Goal: Task Accomplishment & Management: Complete application form

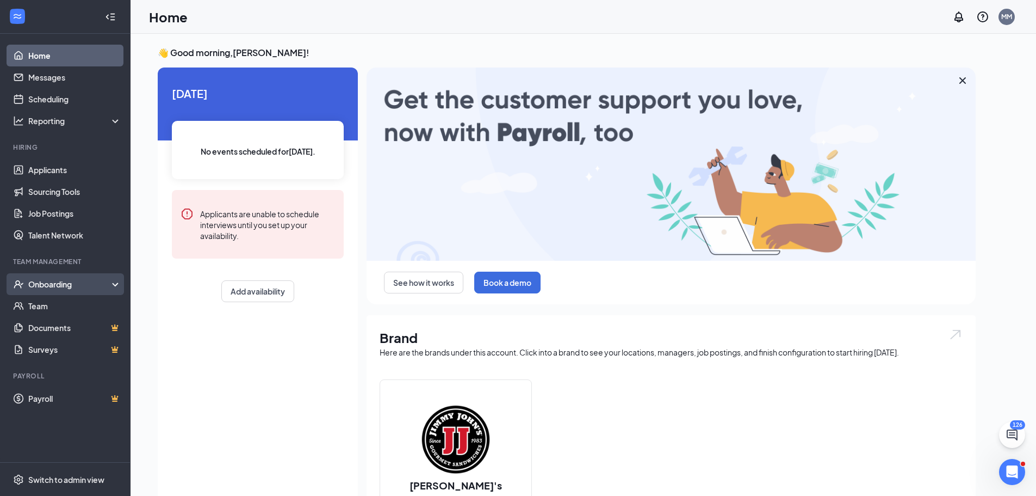
click at [51, 283] on div "Onboarding" at bounding box center [70, 284] width 84 height 11
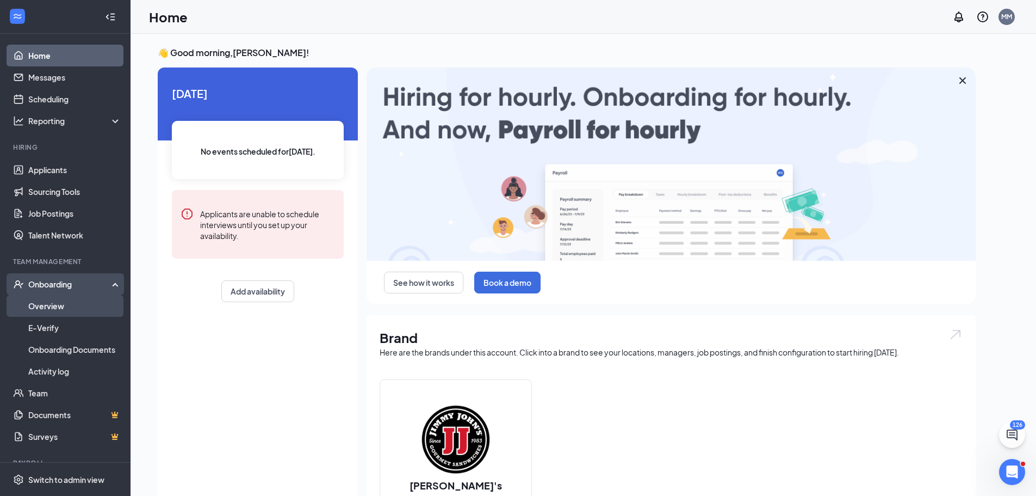
click at [62, 299] on link "Overview" at bounding box center [74, 306] width 93 height 22
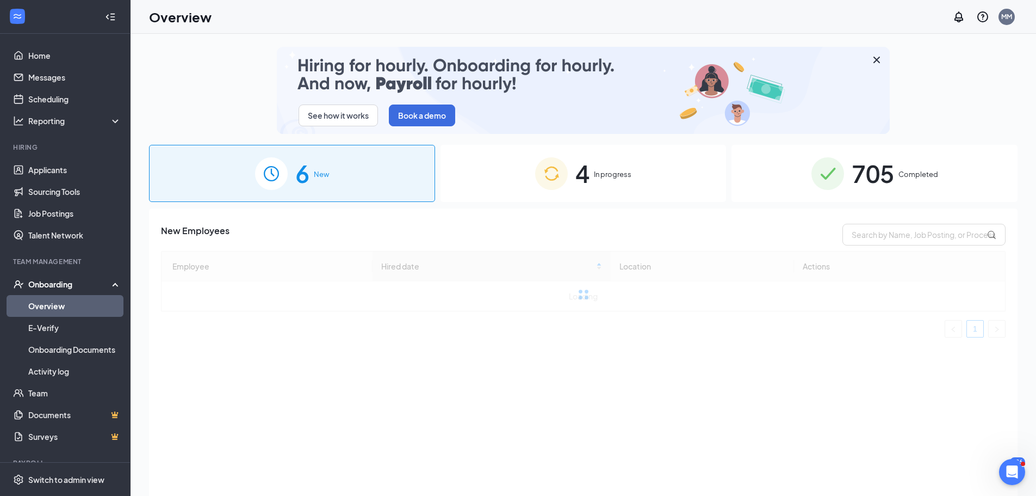
click at [529, 188] on div "4 In progress" at bounding box center [584, 173] width 286 height 57
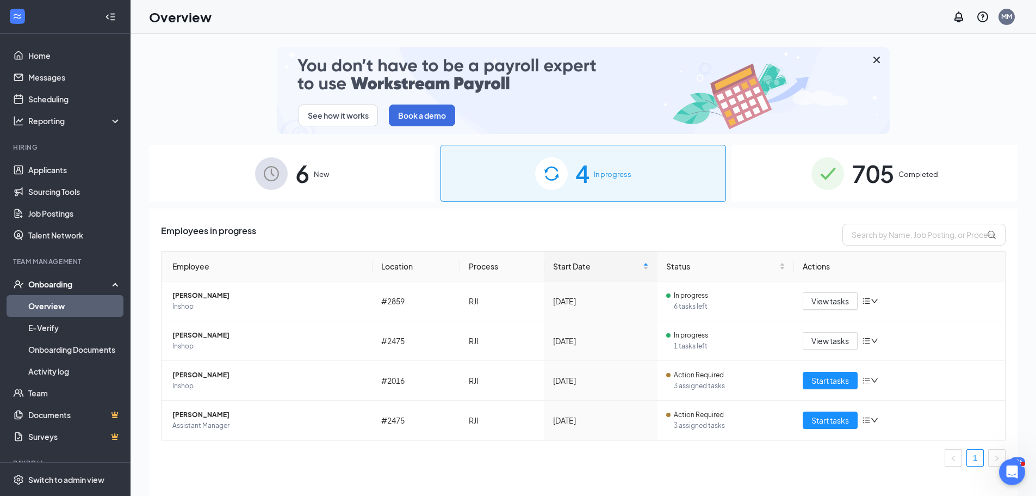
click at [922, 162] on div "705 Completed" at bounding box center [875, 173] width 286 height 57
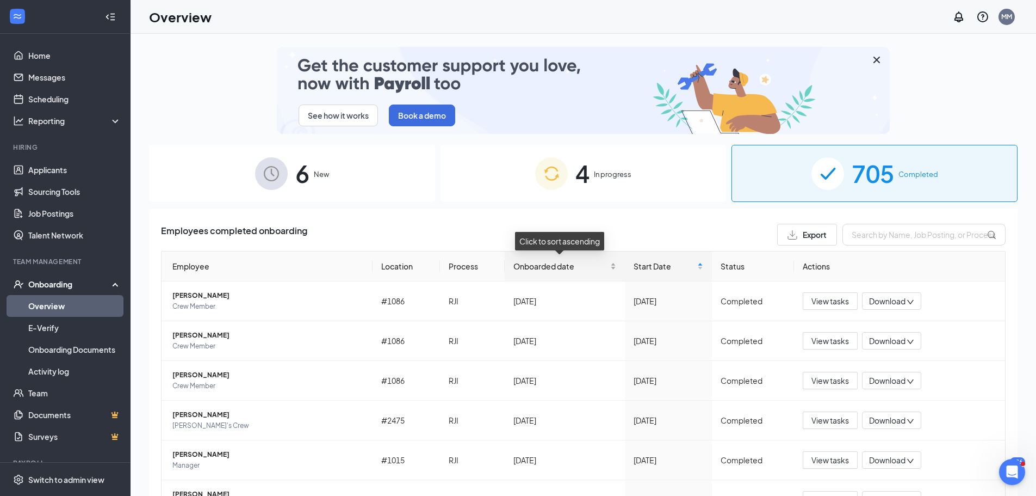
click at [547, 272] on div "Onboarded date" at bounding box center [565, 266] width 102 height 12
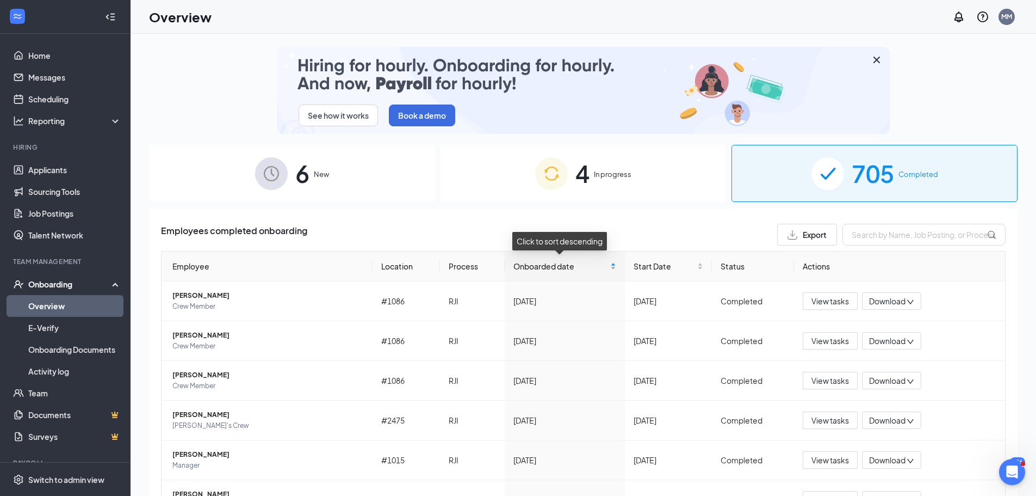
click at [547, 272] on div "Onboarded date" at bounding box center [565, 266] width 102 height 12
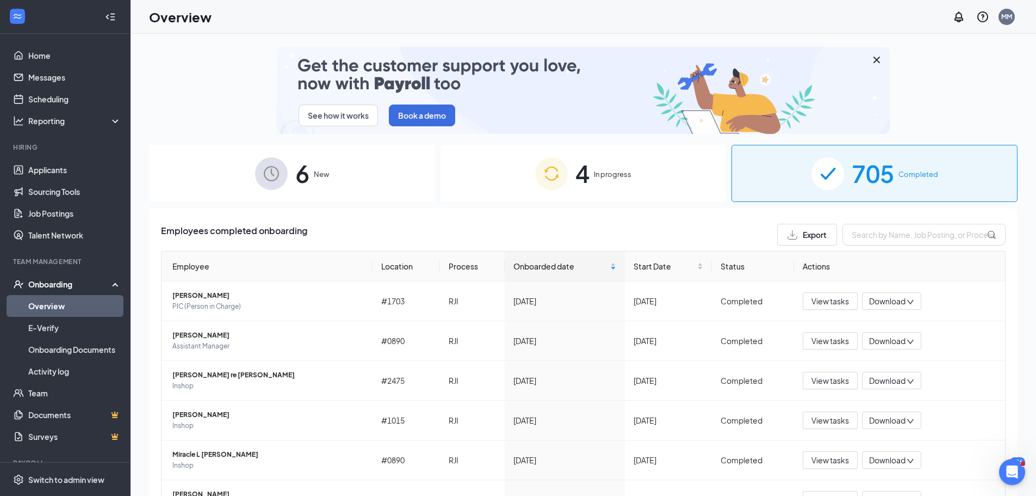
drag, startPoint x: 500, startPoint y: 177, endPoint x: 494, endPoint y: 196, distance: 20.1
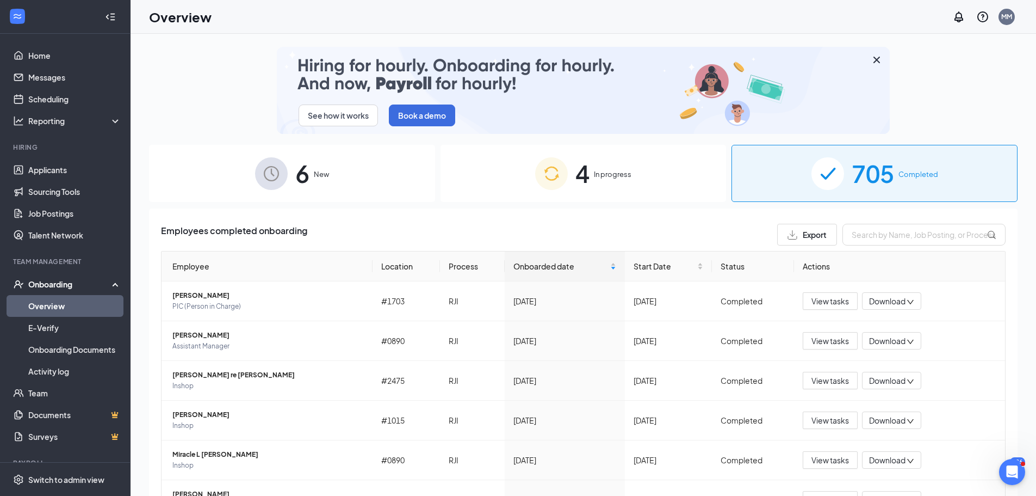
click at [500, 177] on div "4 In progress" at bounding box center [584, 173] width 286 height 57
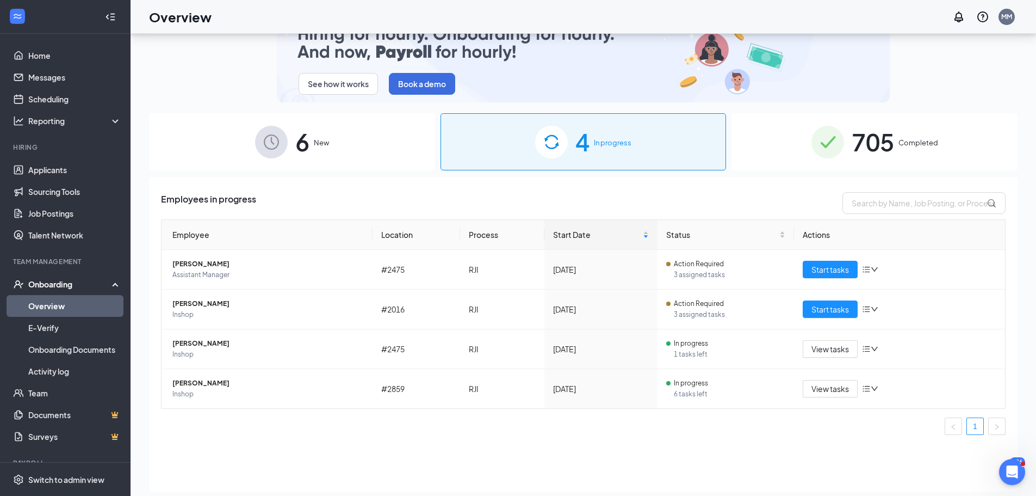
scroll to position [49, 0]
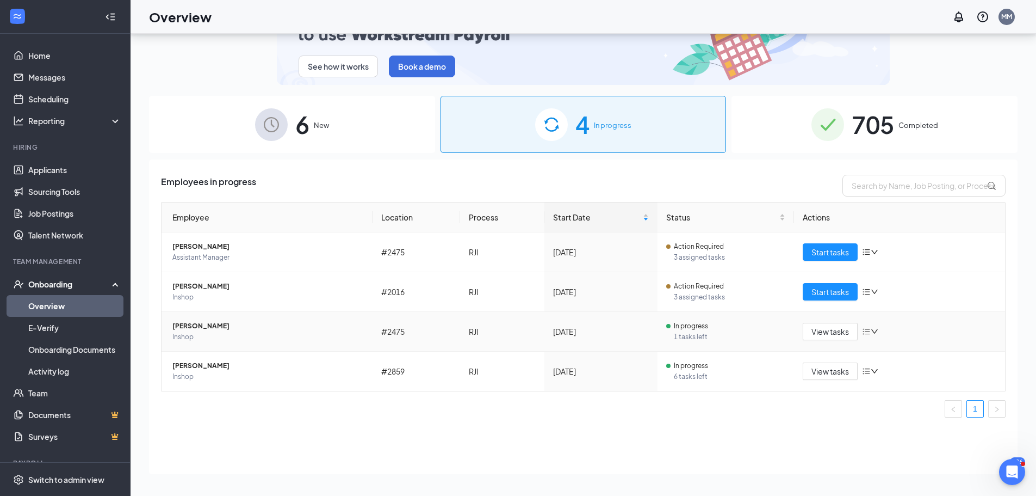
click at [274, 342] on td "[PERSON_NAME] Inshop" at bounding box center [267, 332] width 211 height 40
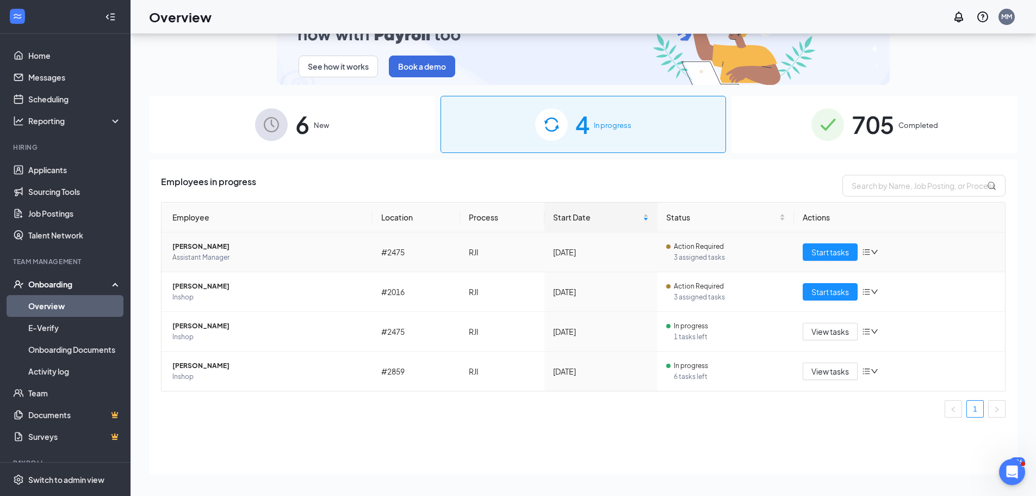
click at [215, 250] on span "[PERSON_NAME]" at bounding box center [267, 246] width 191 height 11
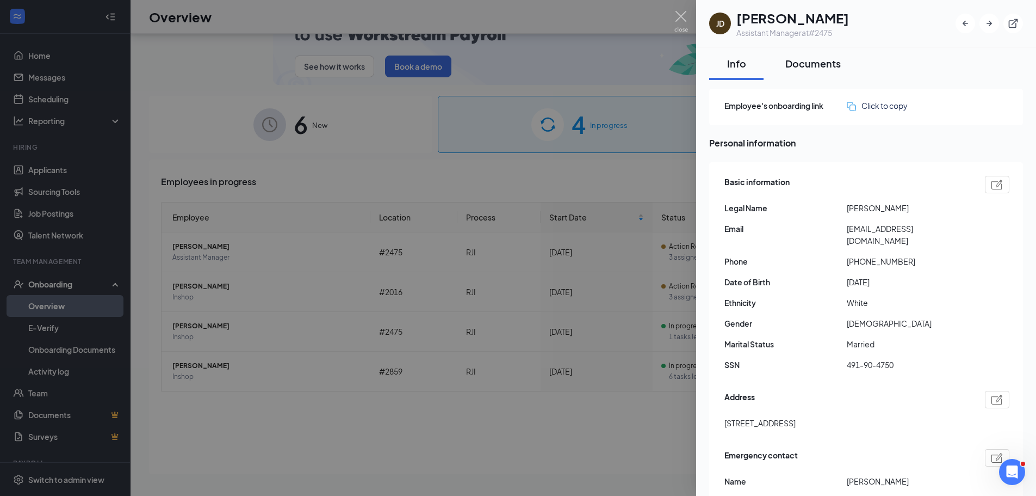
click at [794, 70] on button "Documents" at bounding box center [813, 63] width 77 height 33
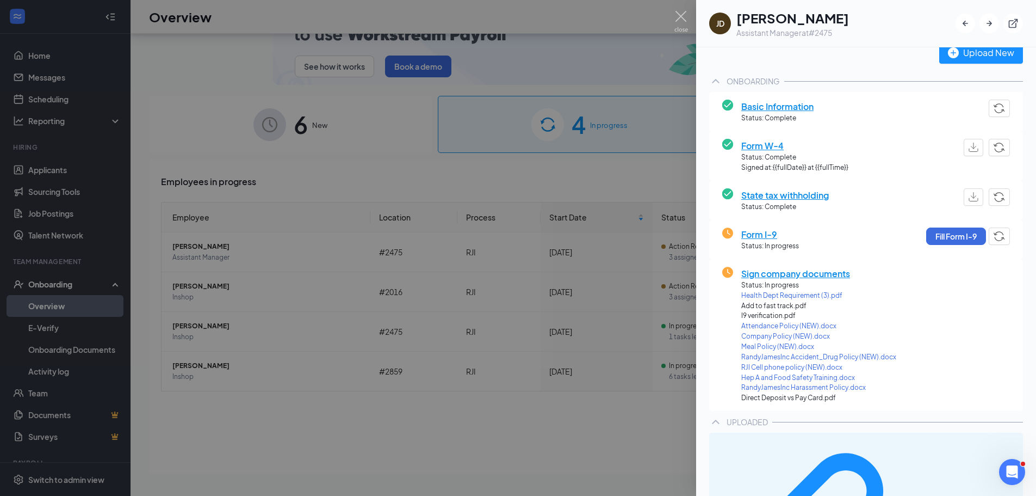
scroll to position [48, 0]
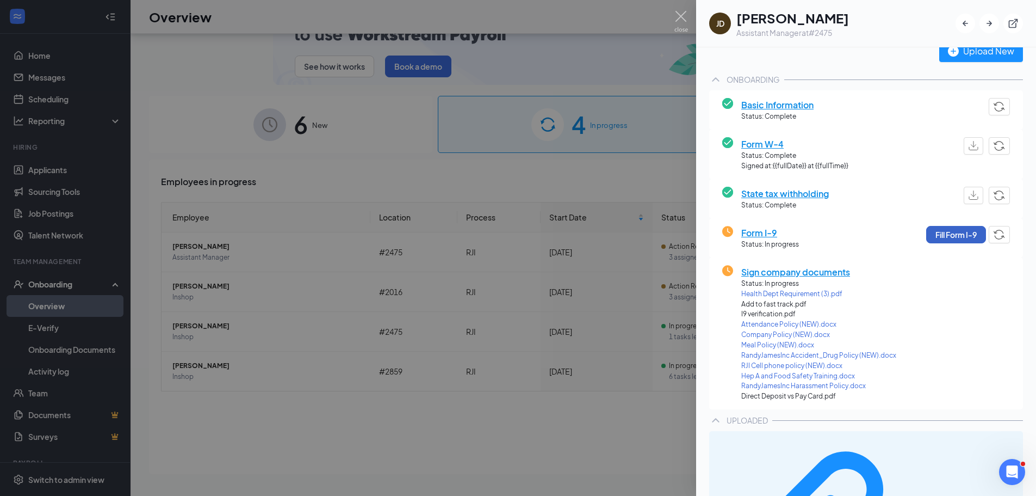
click at [926, 233] on button "Fill Form I-9" at bounding box center [956, 234] width 60 height 17
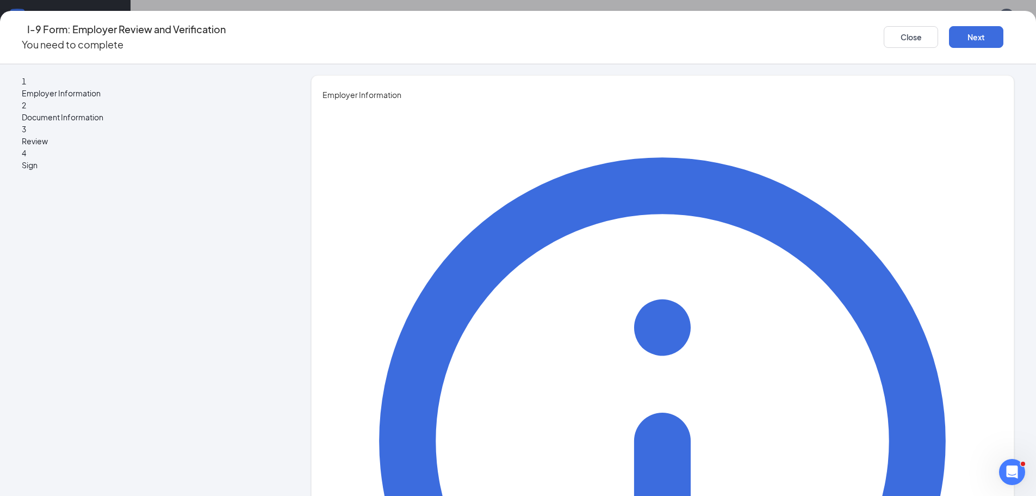
type input "[PERSON_NAME]"
type input "General Manager"
click at [949, 32] on button "Next" at bounding box center [976, 37] width 54 height 22
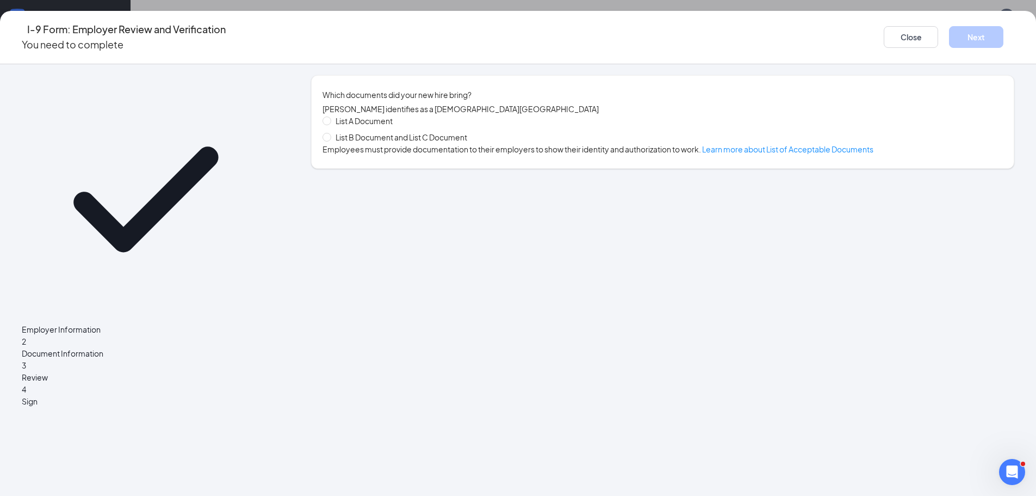
click at [421, 140] on span "List B Document and List C Document" at bounding box center [401, 137] width 140 height 12
click at [330, 140] on input "List B Document and List C Document" at bounding box center [327, 137] width 8 height 8
radio input "true"
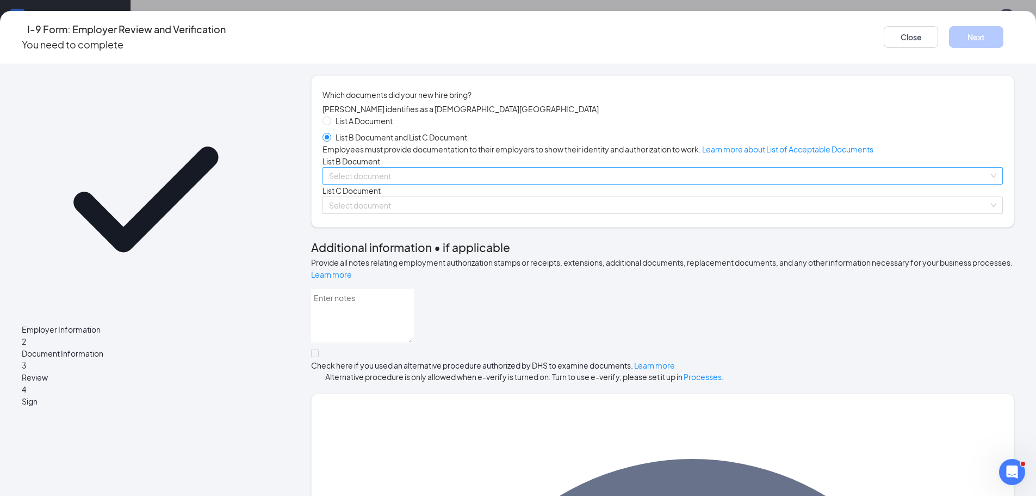
click at [463, 184] on input "search" at bounding box center [659, 176] width 660 height 16
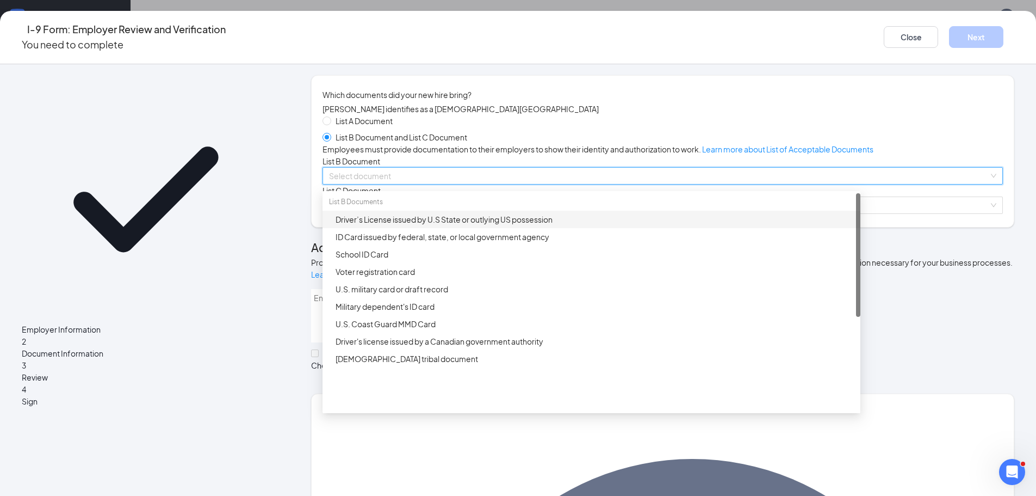
click at [482, 225] on div "Driver’s License issued by U.S State or outlying US possession" at bounding box center [595, 219] width 518 height 12
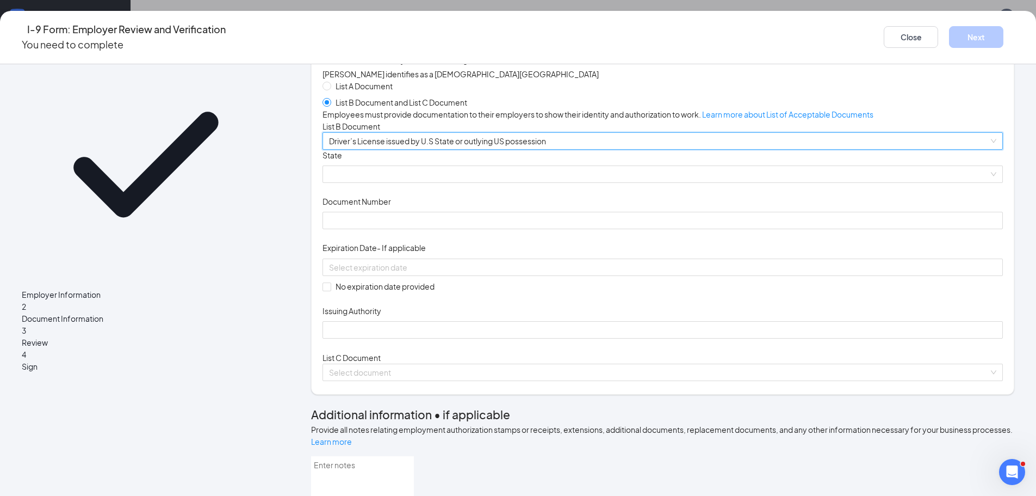
scroll to position [54, 0]
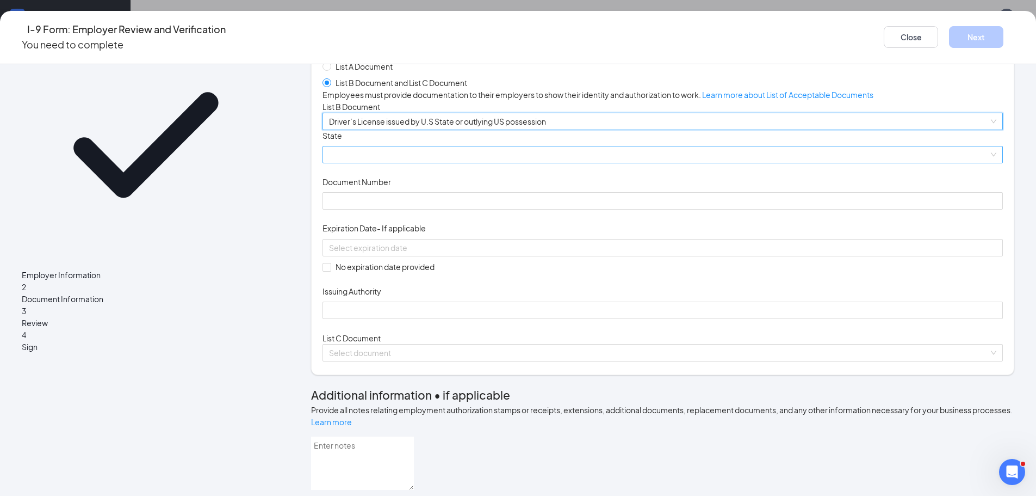
click at [453, 163] on span at bounding box center [662, 154] width 667 height 16
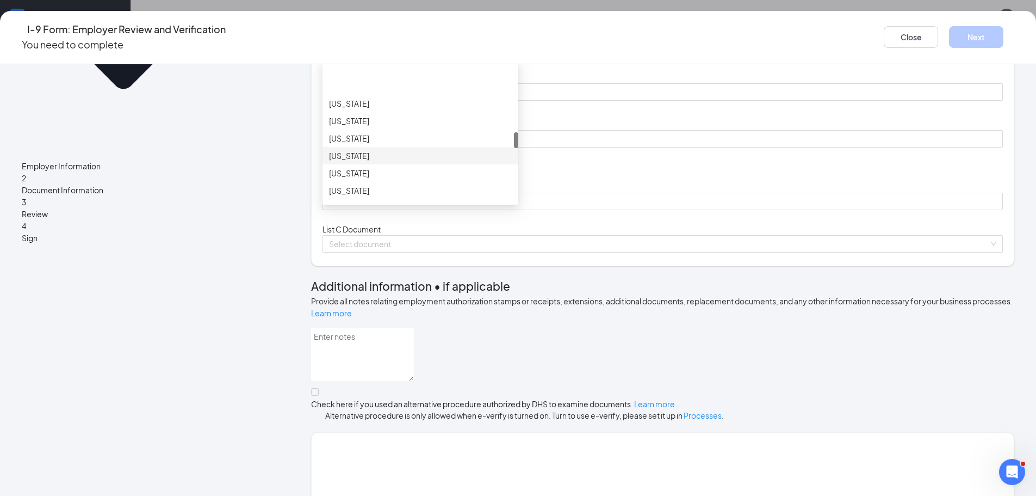
scroll to position [598, 0]
click at [448, 125] on div "[US_STATE]" at bounding box center [420, 119] width 183 height 12
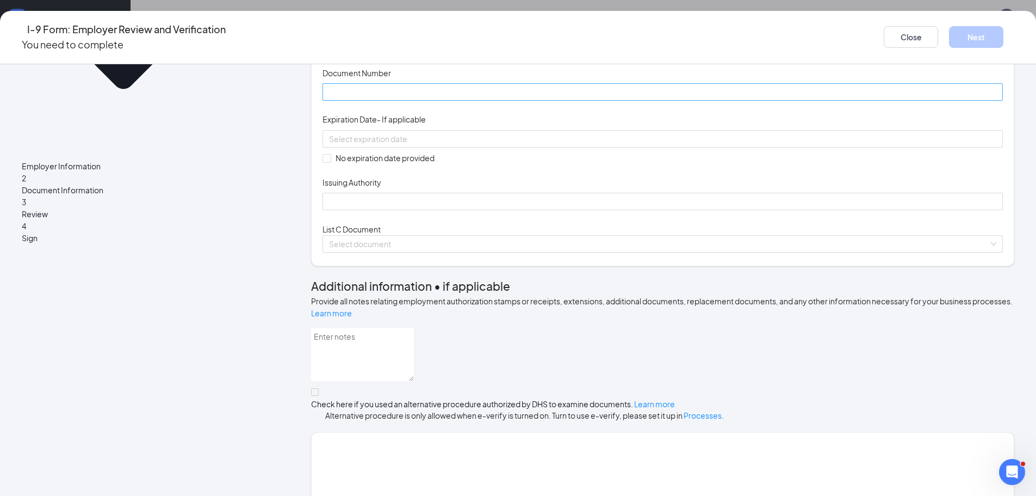
click at [431, 101] on input "Document Number" at bounding box center [663, 91] width 681 height 17
click at [430, 101] on input "Document Number" at bounding box center [663, 91] width 681 height 17
type input "N079335002"
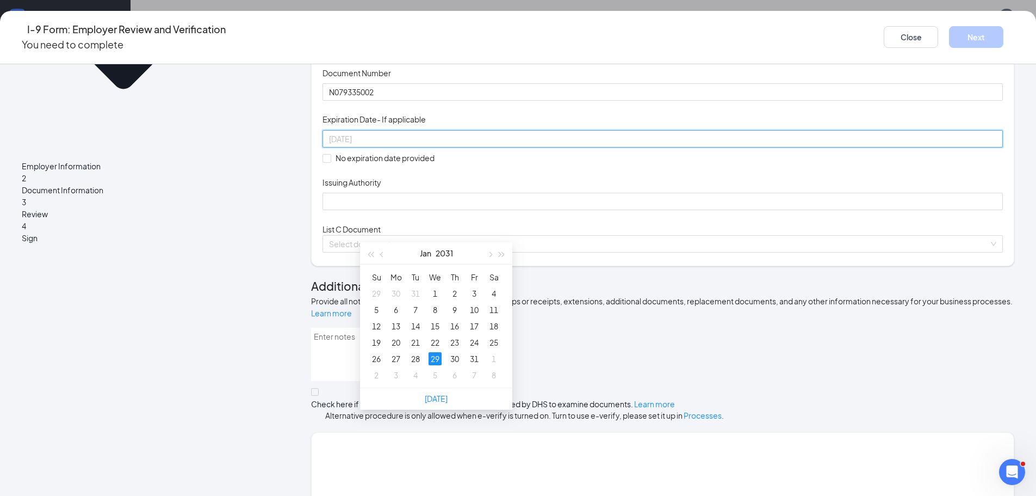
click at [432, 353] on div "29" at bounding box center [435, 358] width 13 height 13
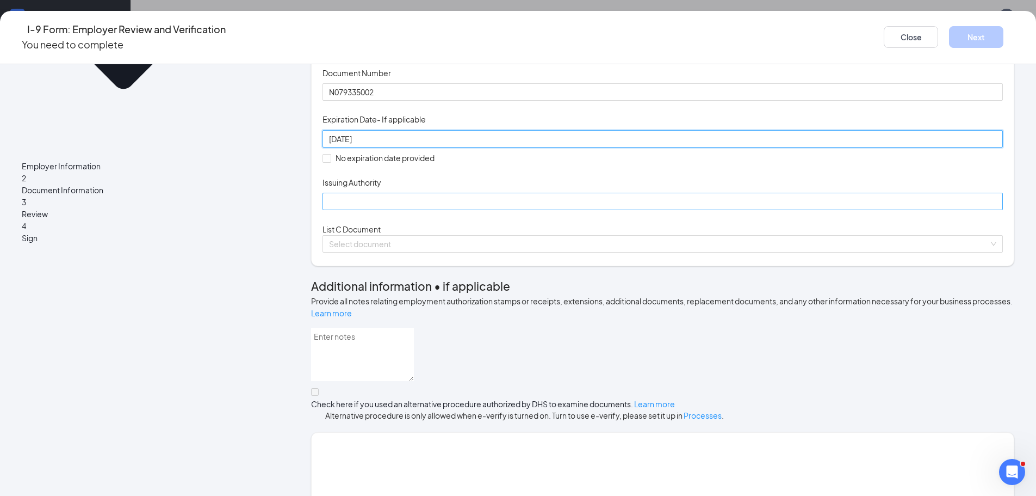
type input "[DATE]"
click at [425, 210] on input "Issuing Authority" at bounding box center [663, 201] width 681 height 17
type input "[US_STATE]"
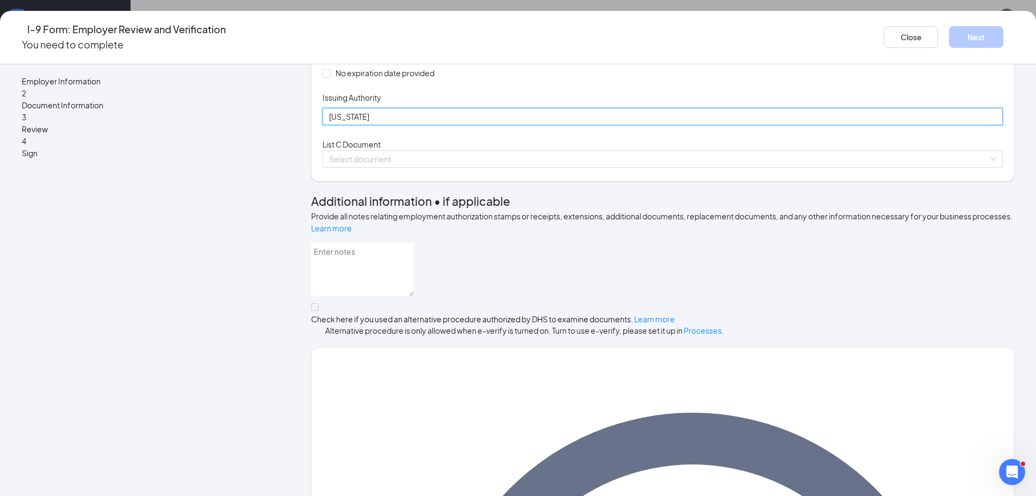
scroll to position [272, 0]
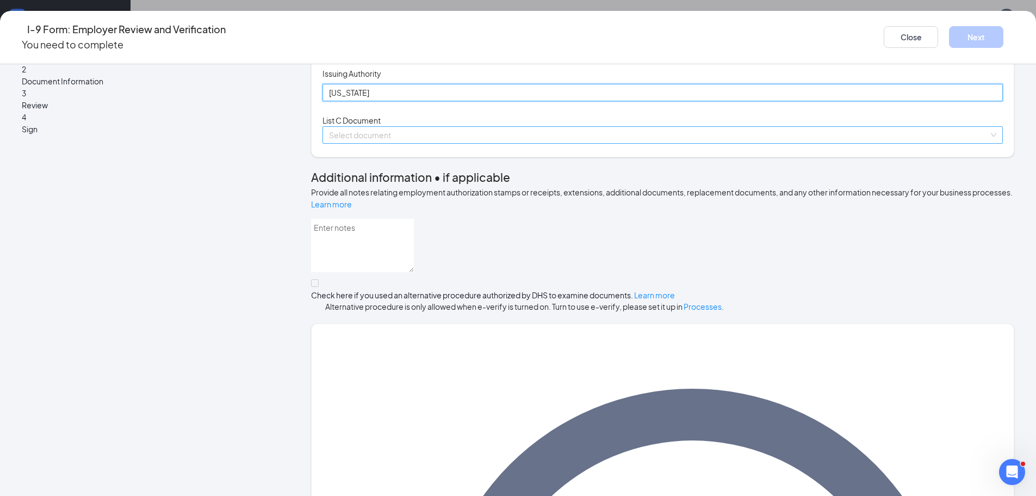
click at [450, 143] on span at bounding box center [659, 135] width 660 height 16
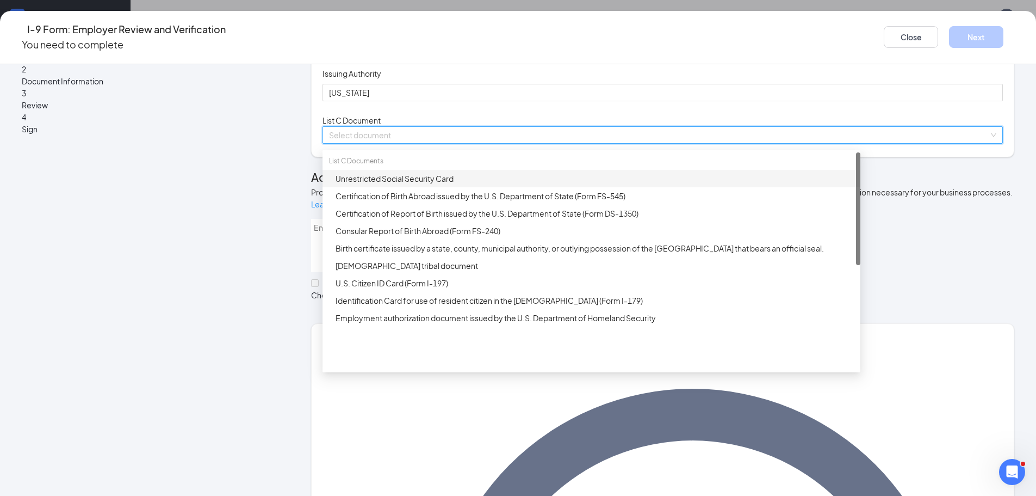
click at [464, 184] on div "Unrestricted Social Security Card" at bounding box center [595, 178] width 518 height 12
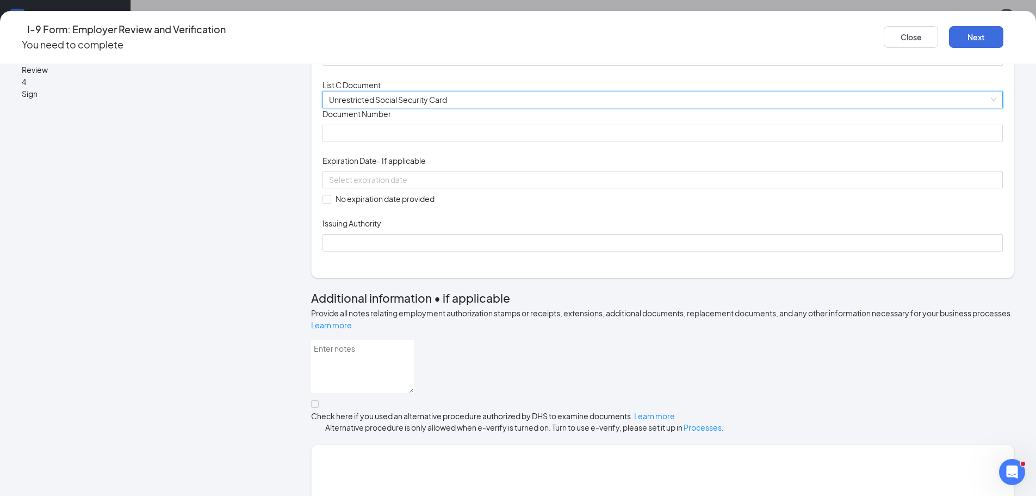
scroll to position [326, 0]
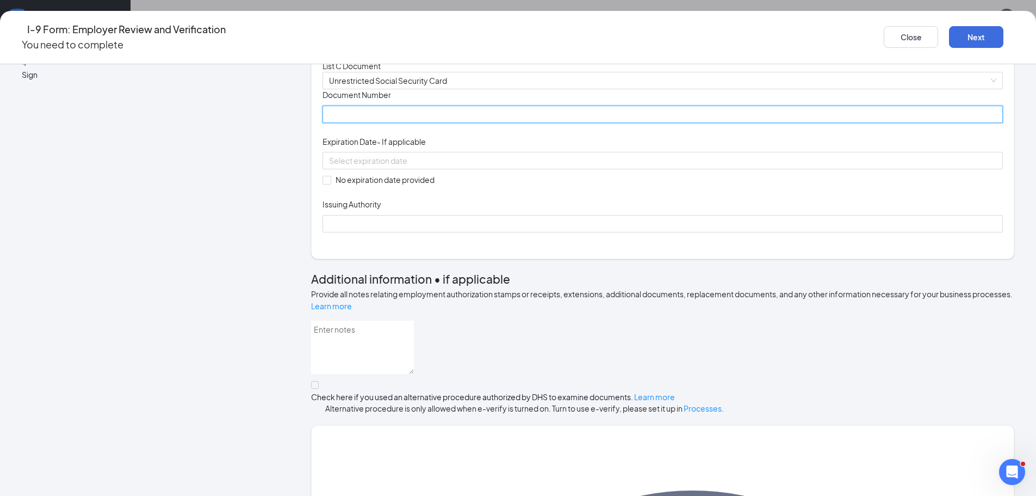
click at [462, 123] on input "Document Number" at bounding box center [663, 114] width 681 height 17
type input "491904750"
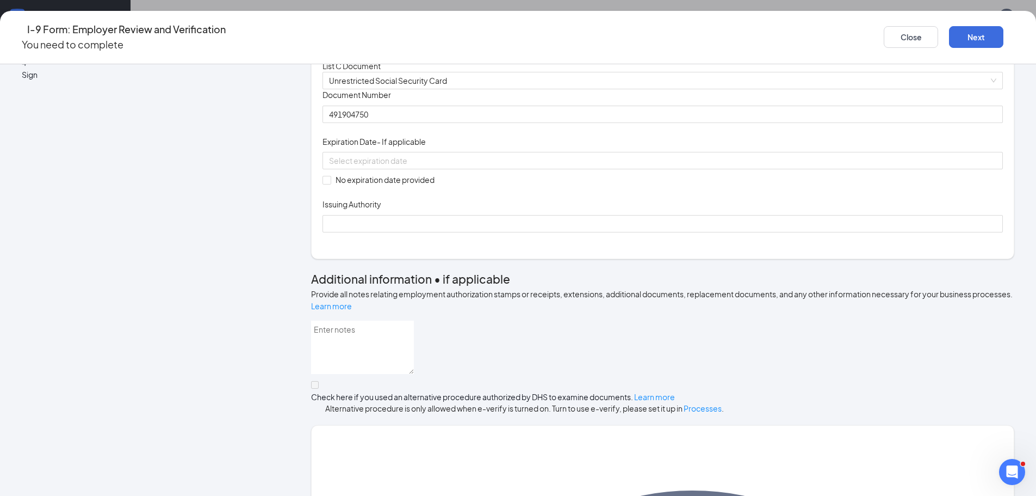
drag, startPoint x: 371, startPoint y: 324, endPoint x: 375, endPoint y: 330, distance: 7.1
click at [371, 186] on span "No expiration date provided" at bounding box center [385, 180] width 108 height 12
click at [330, 183] on input "No expiration date provided" at bounding box center [327, 180] width 8 height 8
checkbox input "true"
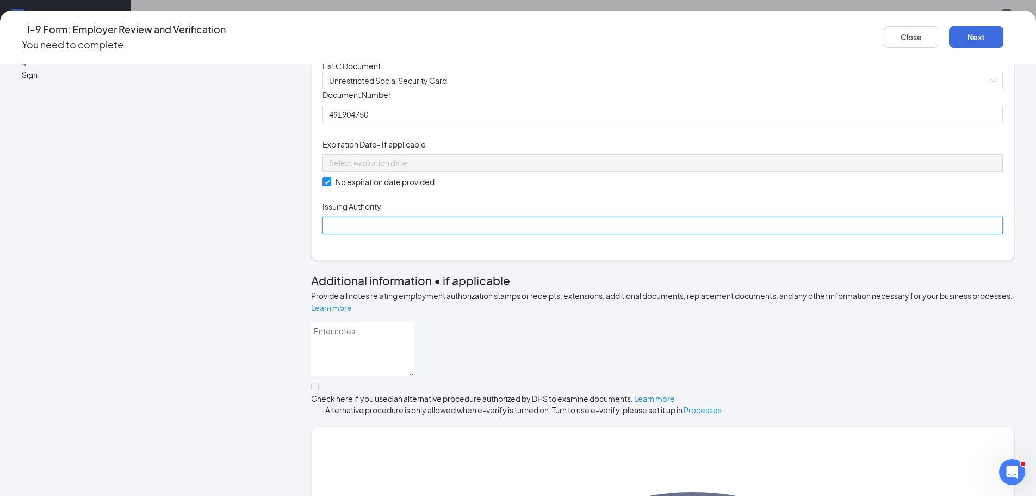
drag, startPoint x: 397, startPoint y: 366, endPoint x: 391, endPoint y: 369, distance: 7.1
click at [394, 234] on input "Issuing Authority" at bounding box center [663, 225] width 681 height 17
type input "Social Security Administration"
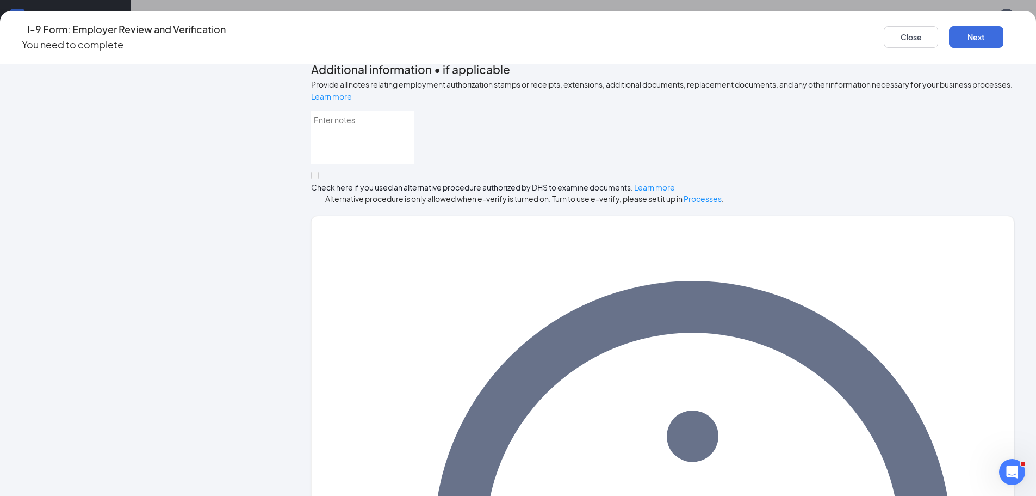
scroll to position [109, 0]
drag, startPoint x: 871, startPoint y: 32, endPoint x: 868, endPoint y: 39, distance: 7.3
click at [949, 33] on button "Next" at bounding box center [976, 37] width 54 height 22
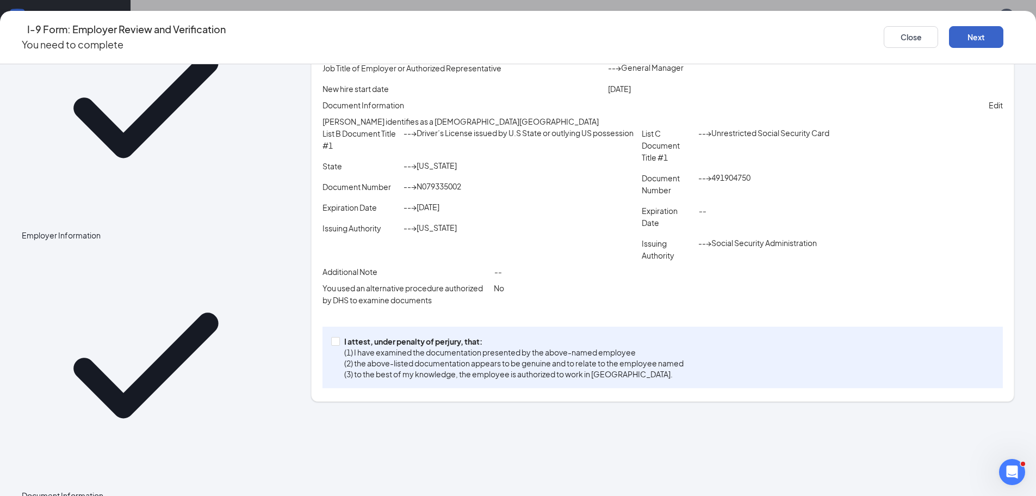
scroll to position [218, 0]
drag, startPoint x: 391, startPoint y: 422, endPoint x: 406, endPoint y: 411, distance: 18.6
click at [392, 347] on p "I attest, under penalty of perjury, that:" at bounding box center [513, 341] width 339 height 11
click at [339, 344] on input "I attest, under penalty of [PERSON_NAME], that: (1) I have examined the documen…" at bounding box center [335, 341] width 8 height 8
checkbox input "true"
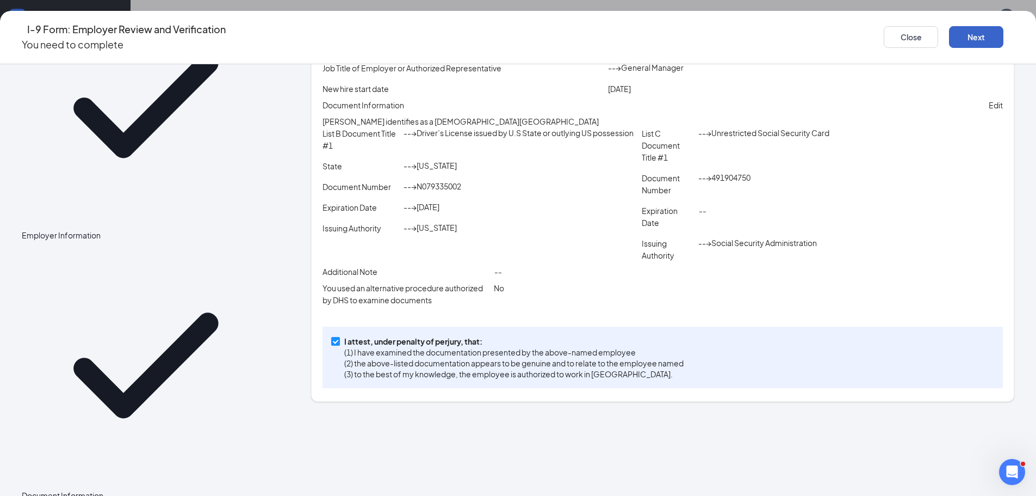
click at [949, 32] on button "Next" at bounding box center [976, 37] width 54 height 22
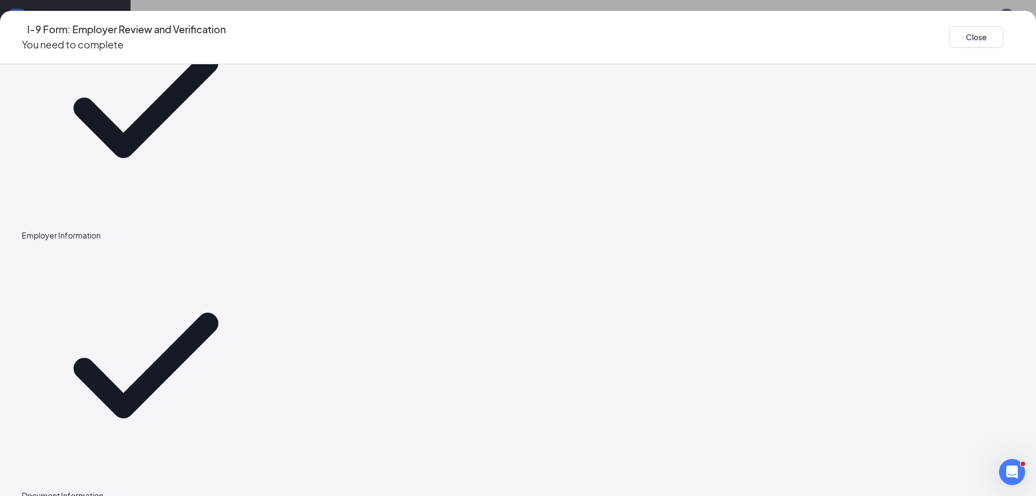
scroll to position [0, 0]
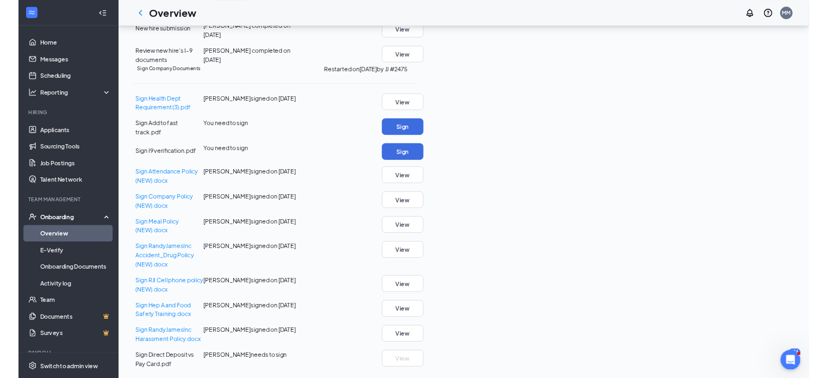
scroll to position [435, 0]
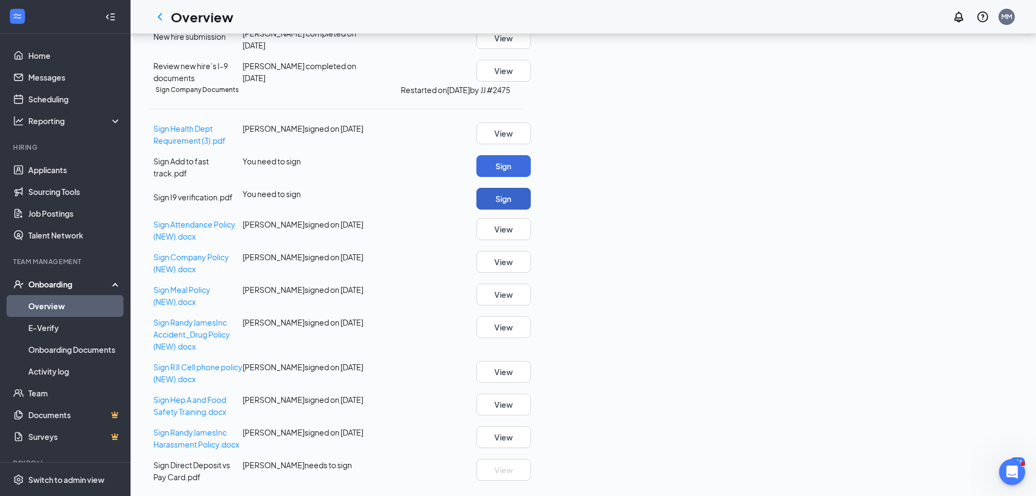
click at [531, 209] on button "Sign" at bounding box center [504, 199] width 54 height 22
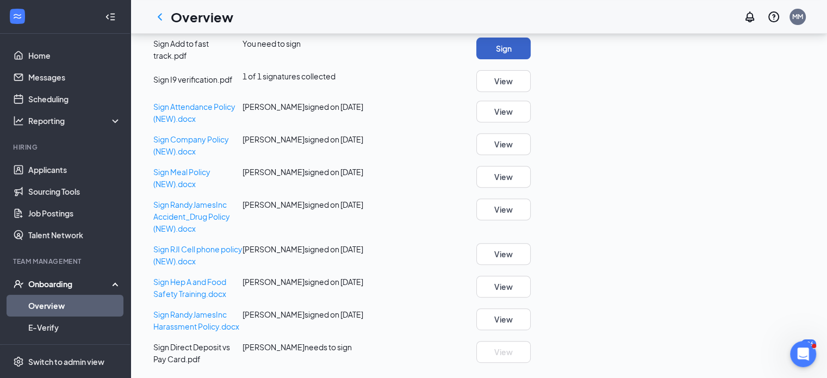
click at [531, 59] on button "Sign" at bounding box center [504, 49] width 54 height 22
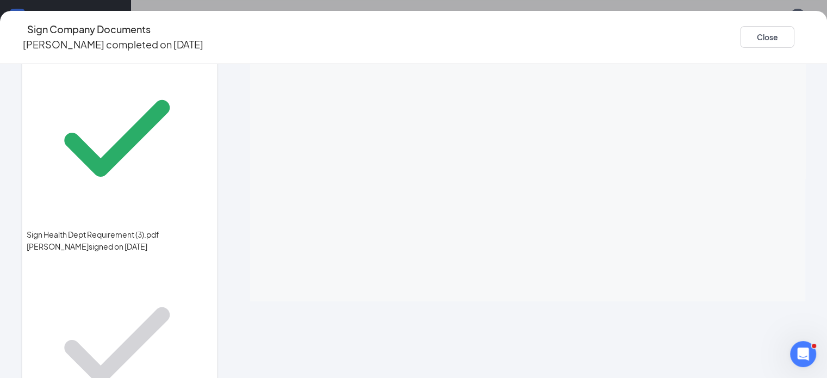
scroll to position [54, 0]
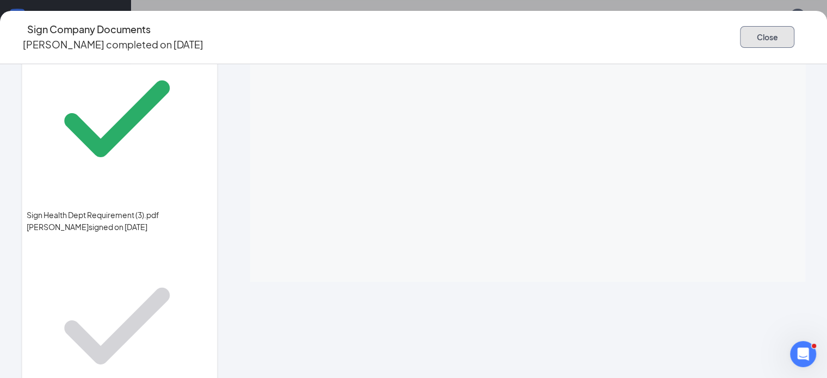
click at [750, 39] on button "Close" at bounding box center [767, 37] width 54 height 22
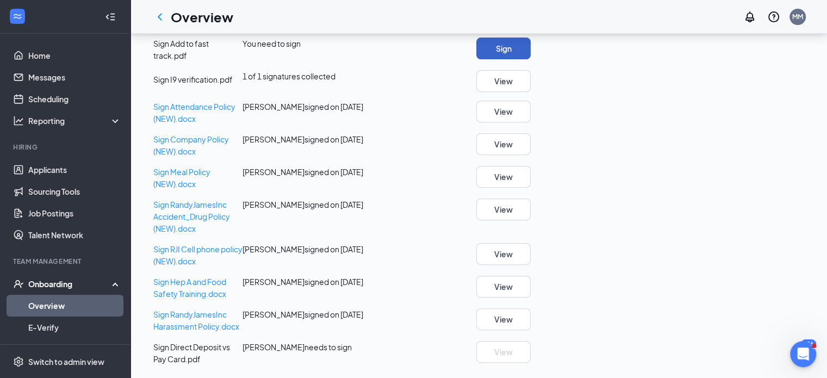
click at [531, 59] on button "Sign" at bounding box center [504, 49] width 54 height 22
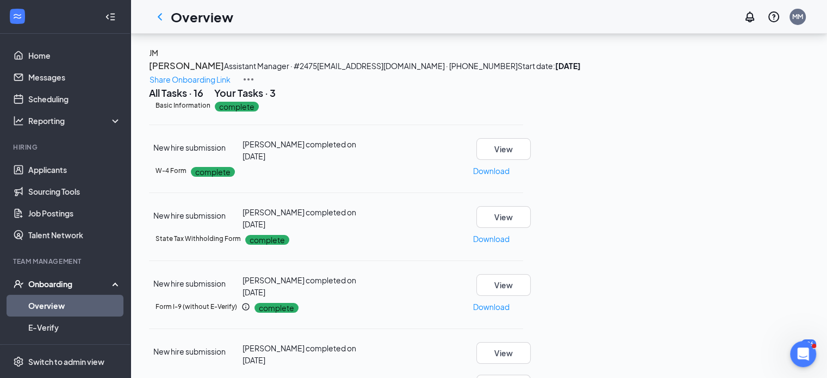
scroll to position [0, 0]
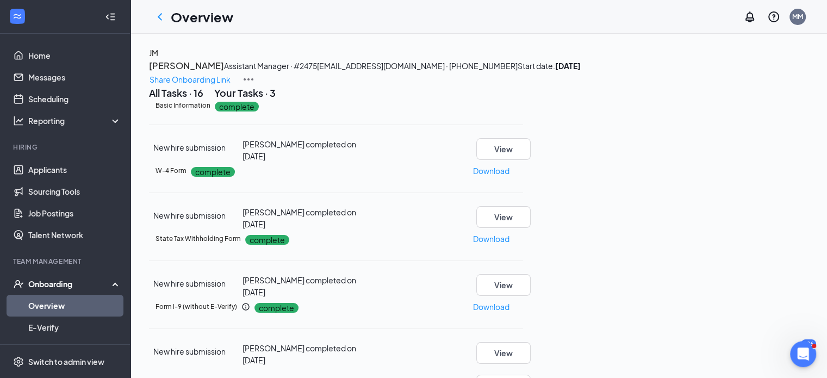
click at [181, 15] on h1 "Overview" at bounding box center [202, 17] width 63 height 18
click at [165, 22] on icon "ChevronLeft" at bounding box center [159, 16] width 13 height 13
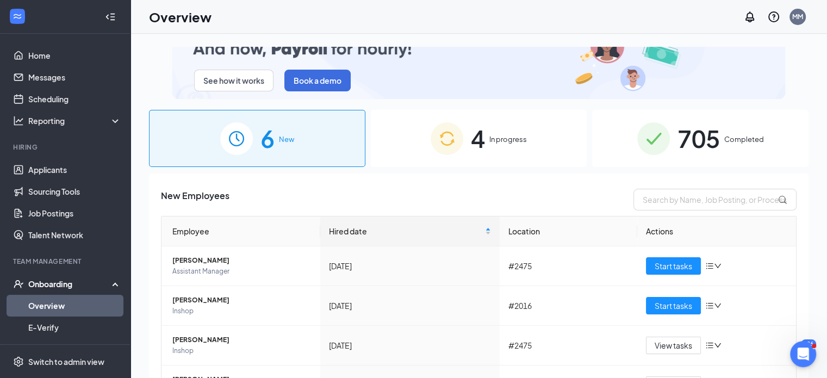
scroll to position [98, 0]
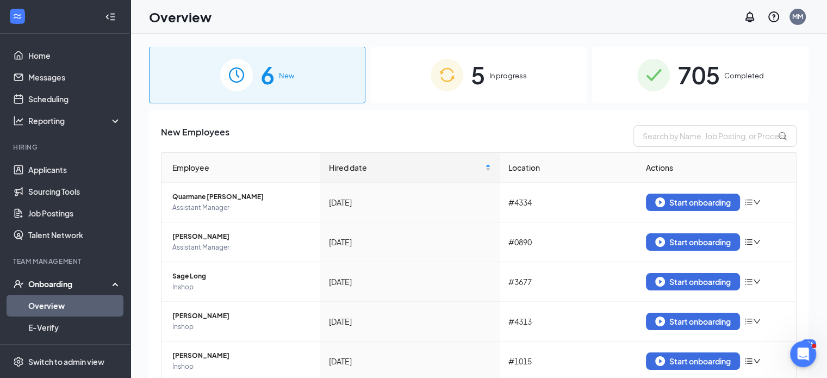
click at [483, 93] on div "5 In progress" at bounding box center [479, 74] width 217 height 57
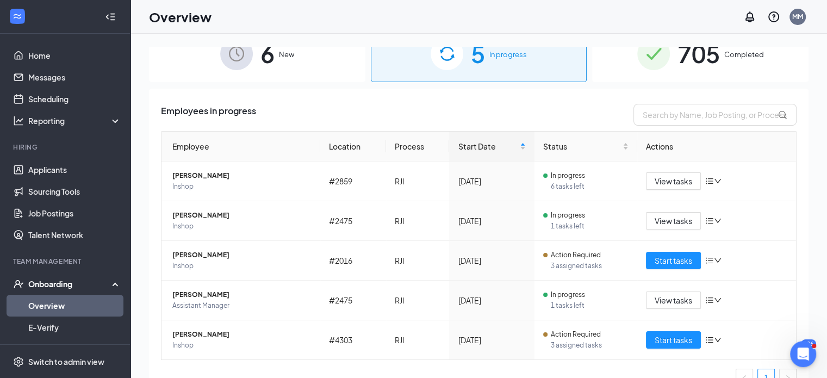
scroll to position [138, 0]
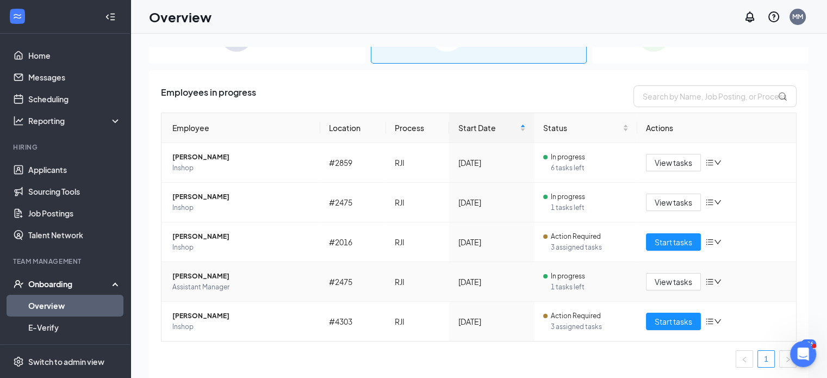
click at [589, 276] on div "In progress" at bounding box center [585, 276] width 85 height 11
click at [683, 282] on span "View tasks" at bounding box center [674, 282] width 38 height 12
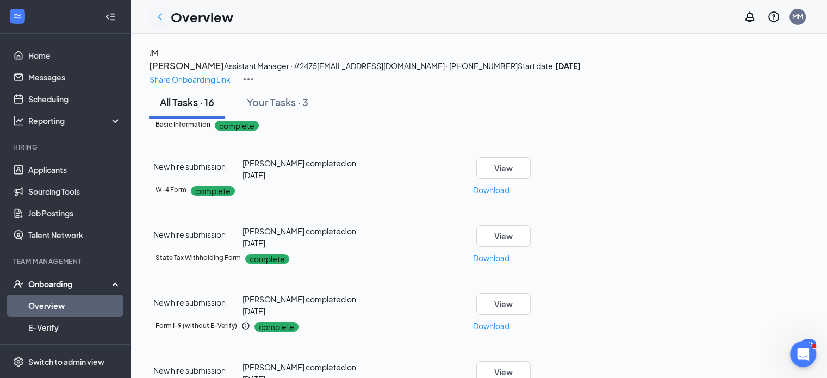
click at [158, 23] on icon "ChevronLeft" at bounding box center [159, 16] width 13 height 13
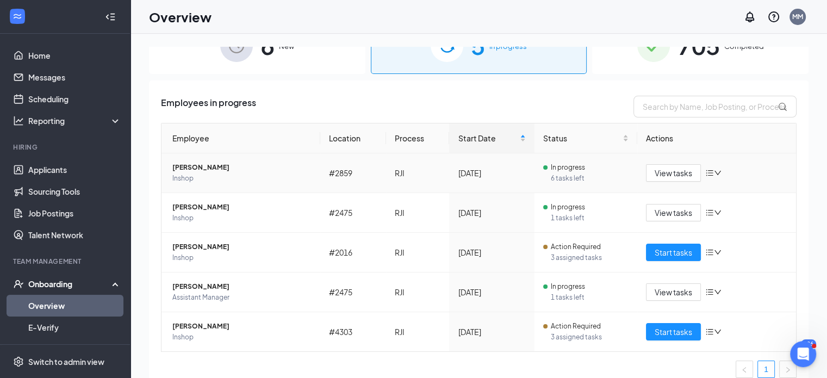
scroll to position [138, 0]
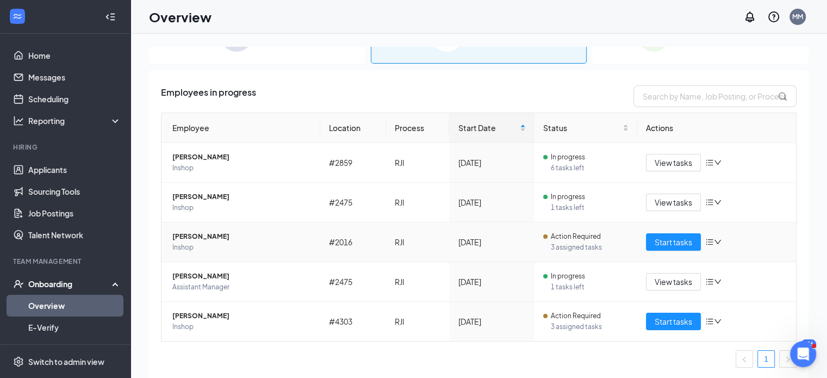
click at [240, 236] on span "[PERSON_NAME]" at bounding box center [241, 236] width 139 height 11
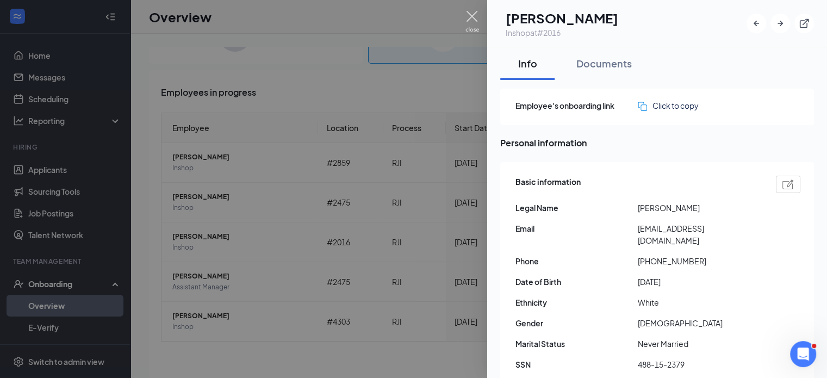
click at [471, 15] on img at bounding box center [473, 21] width 14 height 21
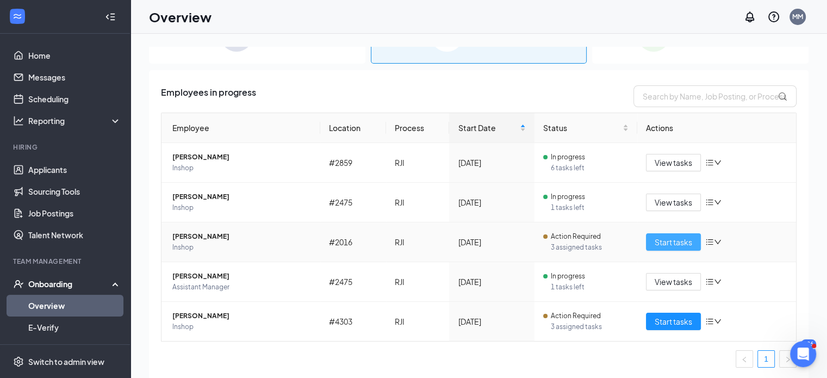
click at [647, 240] on button "Start tasks" at bounding box center [673, 241] width 55 height 17
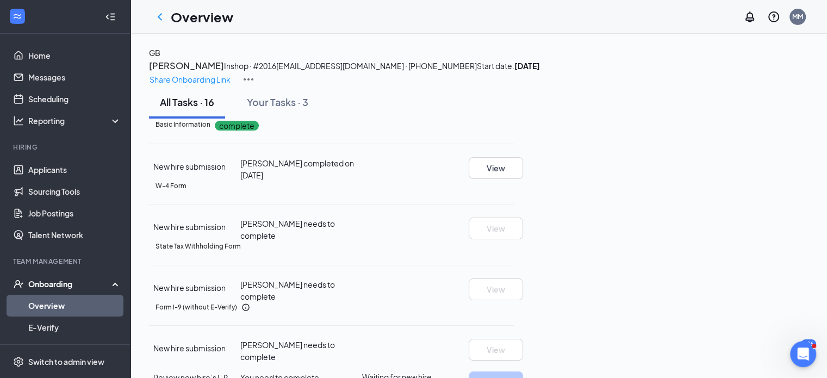
click at [224, 73] on h3 "[PERSON_NAME]" at bounding box center [186, 66] width 75 height 14
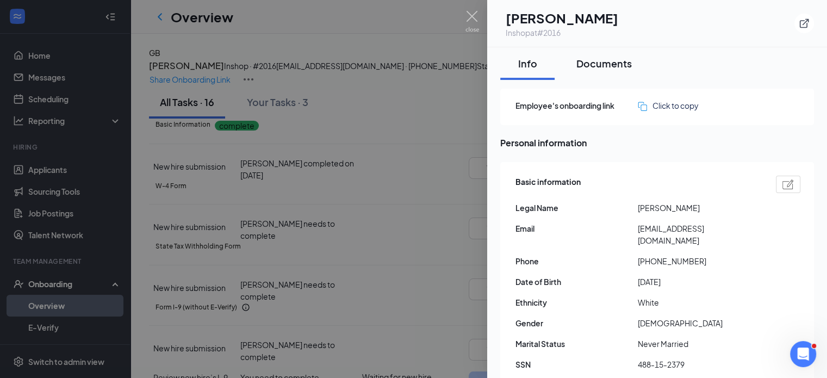
click at [609, 62] on div "Documents" at bounding box center [604, 64] width 55 height 14
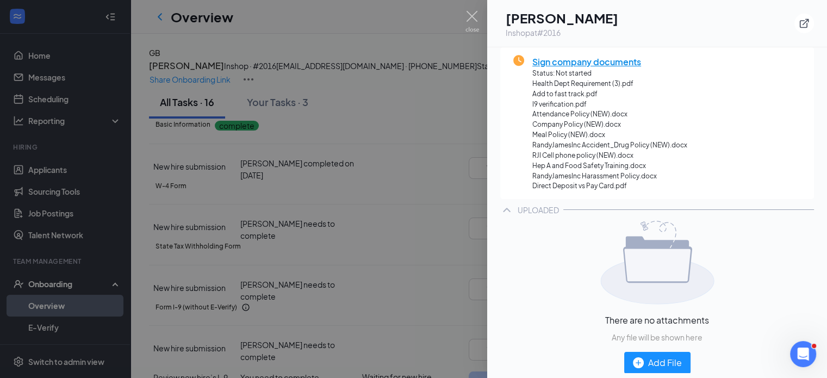
scroll to position [251, 0]
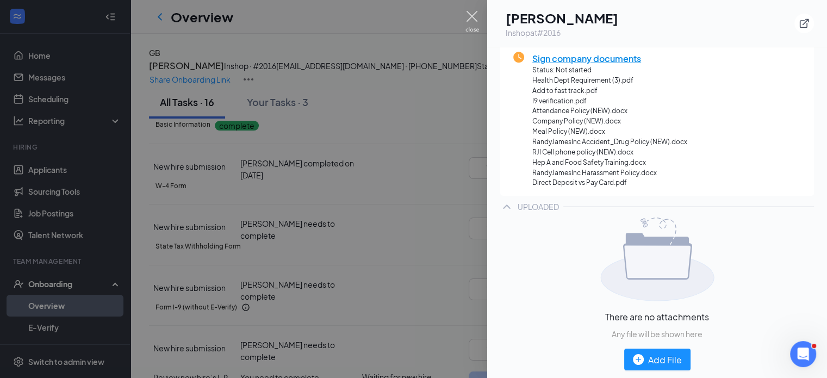
click at [466, 16] on img at bounding box center [473, 21] width 14 height 21
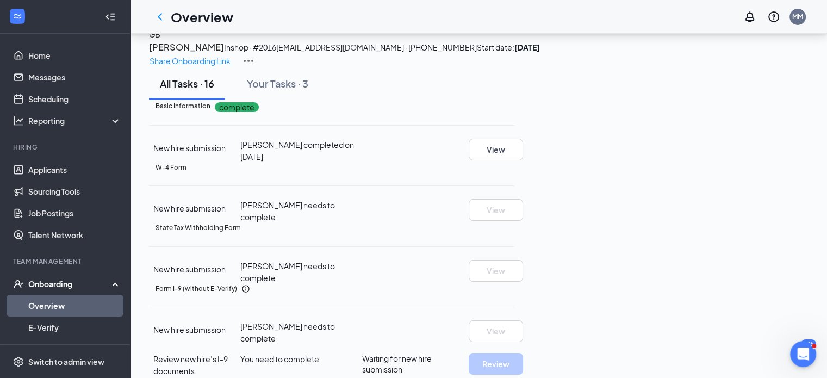
scroll to position [0, 0]
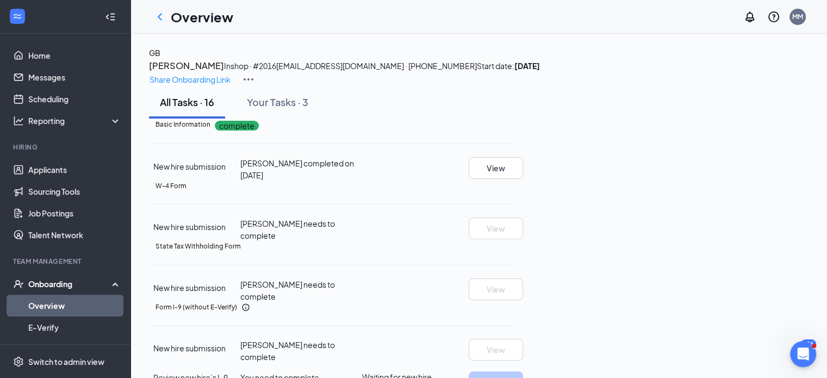
click at [161, 15] on icon "ChevronLeft" at bounding box center [159, 16] width 13 height 13
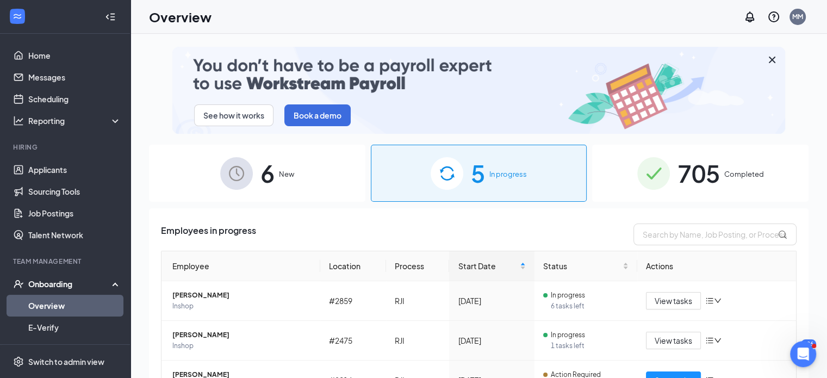
click at [623, 161] on div "705 Completed" at bounding box center [700, 173] width 217 height 57
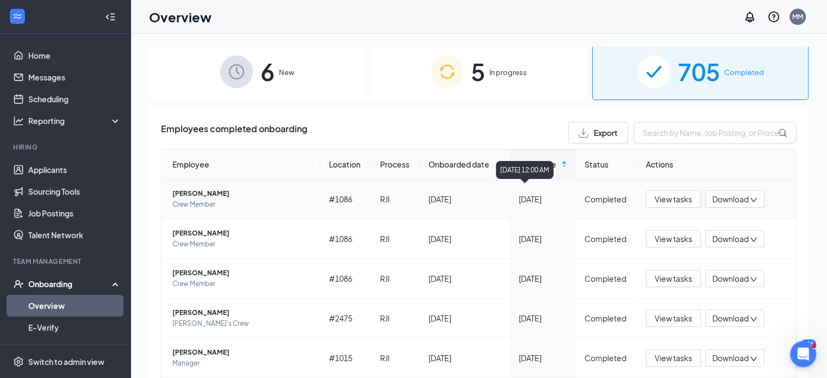
scroll to position [109, 0]
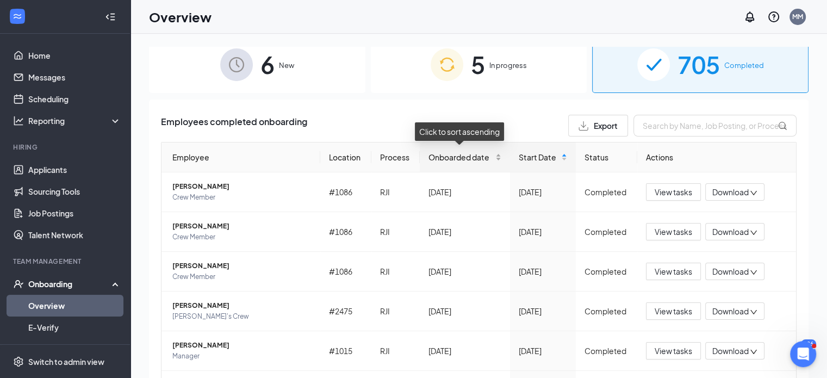
click at [445, 156] on span "Onboarded date" at bounding box center [461, 157] width 65 height 12
click at [448, 151] on div "Onboarded date" at bounding box center [465, 157] width 73 height 12
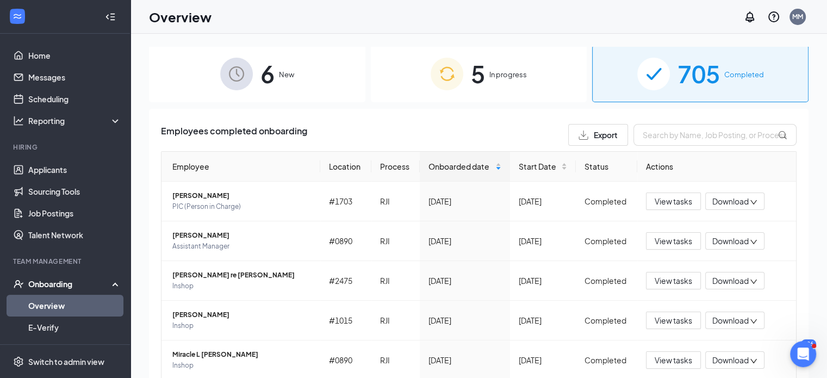
scroll to position [10, 0]
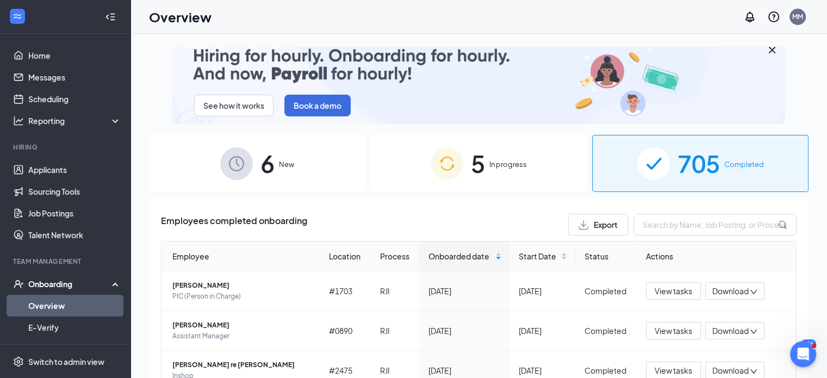
click at [490, 165] on span "In progress" at bounding box center [509, 164] width 38 height 11
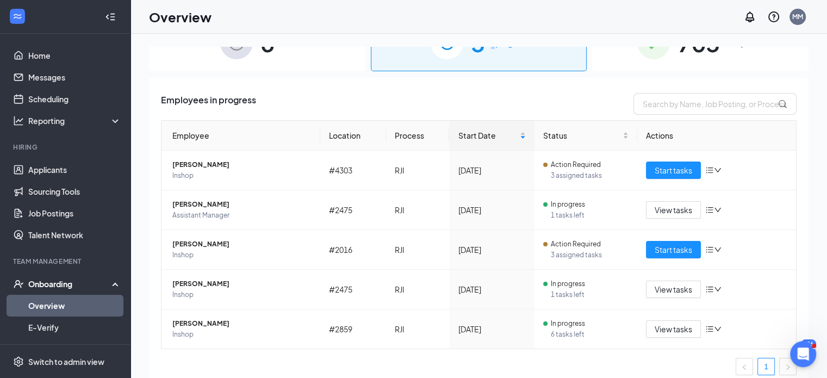
scroll to position [138, 0]
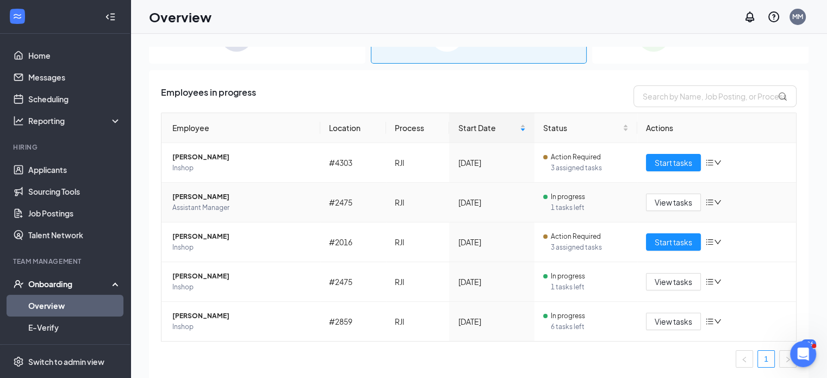
click at [276, 213] on td "[PERSON_NAME] Assistant Manager" at bounding box center [241, 203] width 159 height 40
click at [217, 200] on span "[PERSON_NAME]" at bounding box center [241, 196] width 139 height 11
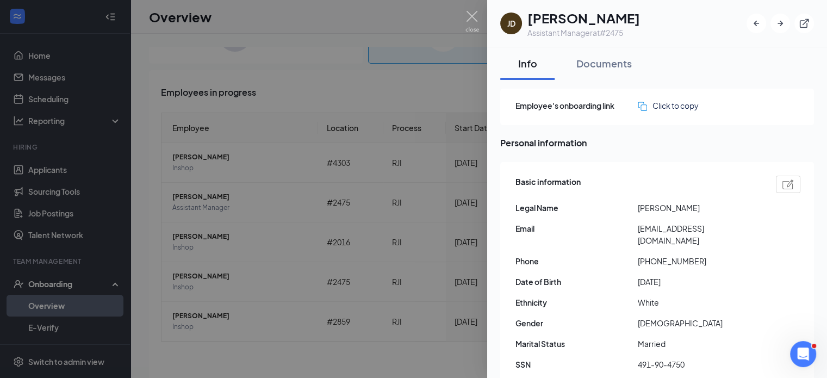
drag, startPoint x: 590, startPoint y: 72, endPoint x: 581, endPoint y: 84, distance: 14.8
click at [590, 72] on button "Documents" at bounding box center [604, 63] width 77 height 33
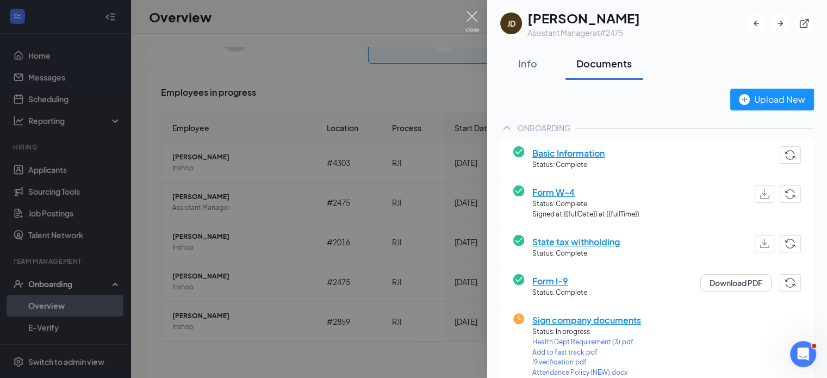
click at [472, 17] on img at bounding box center [473, 21] width 14 height 21
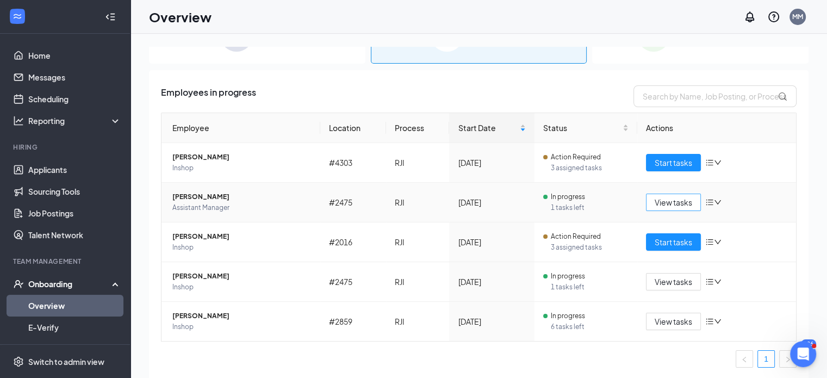
click at [679, 200] on span "View tasks" at bounding box center [674, 202] width 38 height 12
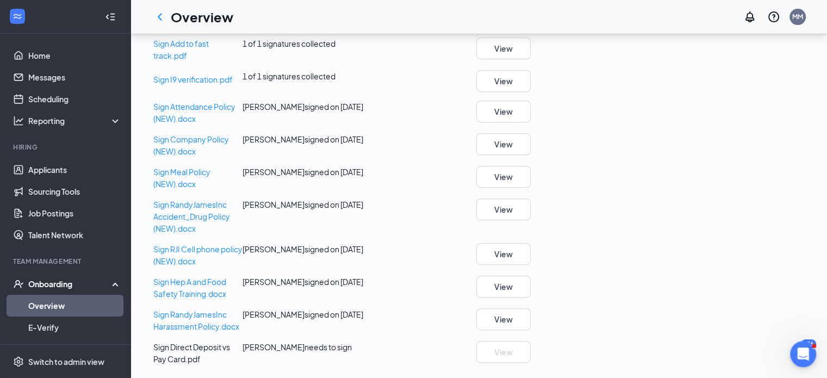
scroll to position [571, 0]
click at [230, 343] on span "Sign Direct Deposit vs Pay Card.pdf" at bounding box center [191, 353] width 77 height 22
click at [160, 22] on icon "ChevronLeft" at bounding box center [159, 16] width 13 height 13
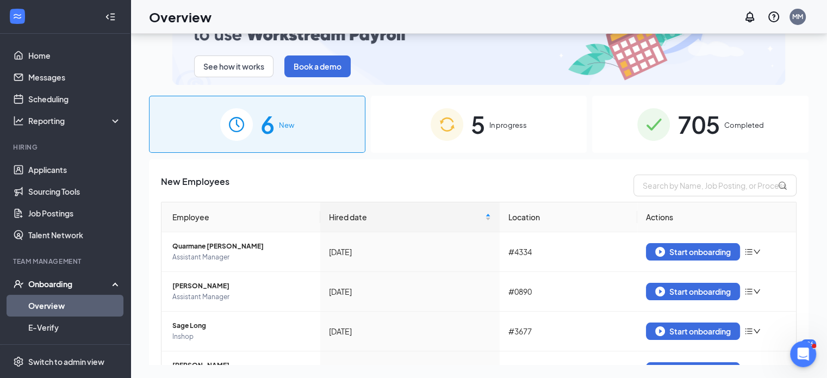
click at [455, 134] on img at bounding box center [447, 124] width 33 height 33
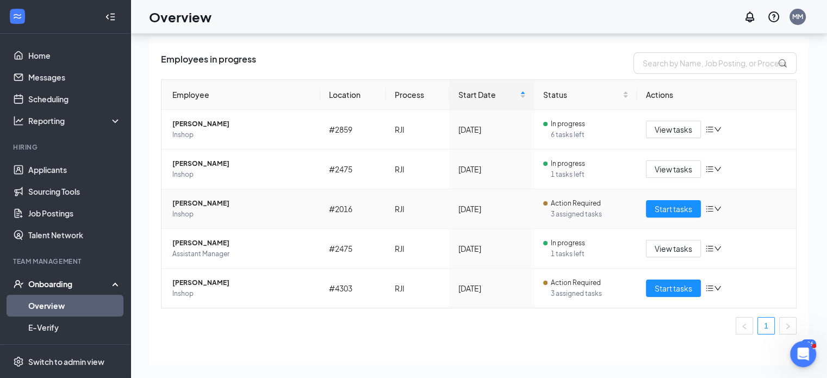
scroll to position [138, 0]
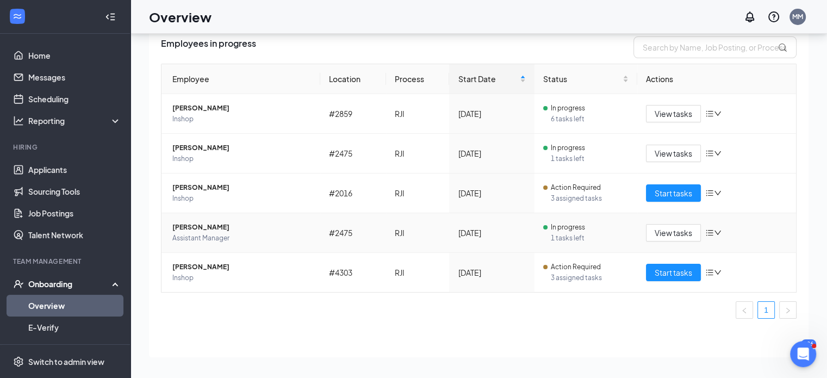
click at [714, 232] on icon "down" at bounding box center [718, 233] width 8 height 8
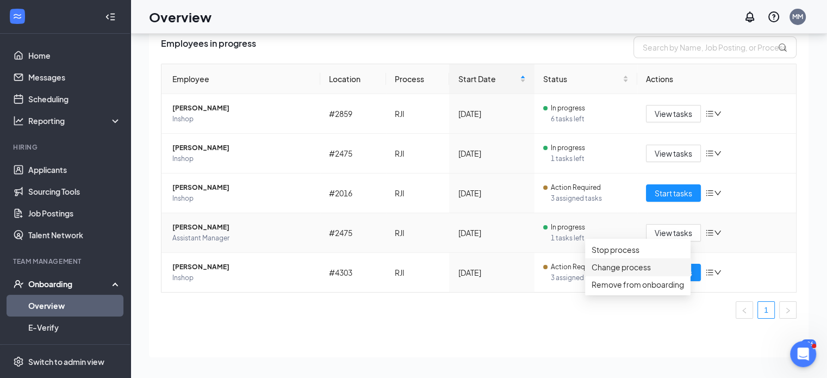
click at [684, 273] on div "Change process" at bounding box center [638, 267] width 92 height 12
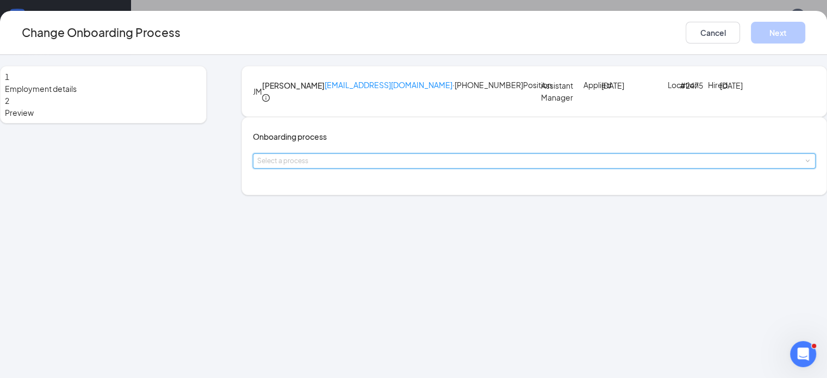
click at [338, 168] on div "Select a process" at bounding box center [534, 161] width 554 height 14
click at [339, 168] on input at bounding box center [534, 161] width 554 height 14
click at [706, 22] on button "Cancel" at bounding box center [713, 33] width 54 height 22
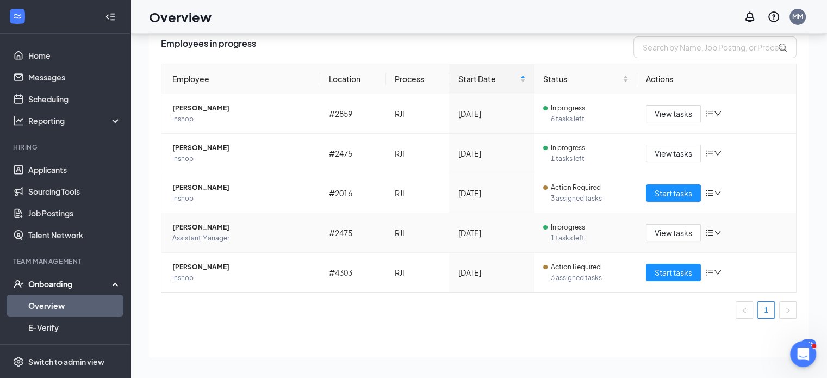
click at [714, 229] on icon "down" at bounding box center [718, 233] width 8 height 8
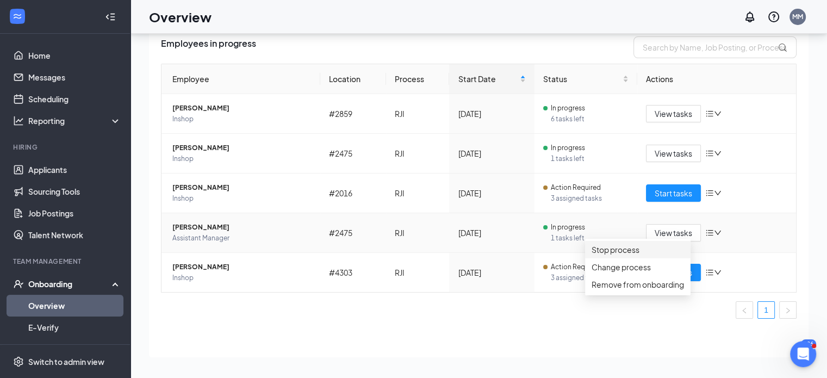
click at [684, 255] on div "Stop process" at bounding box center [638, 250] width 92 height 12
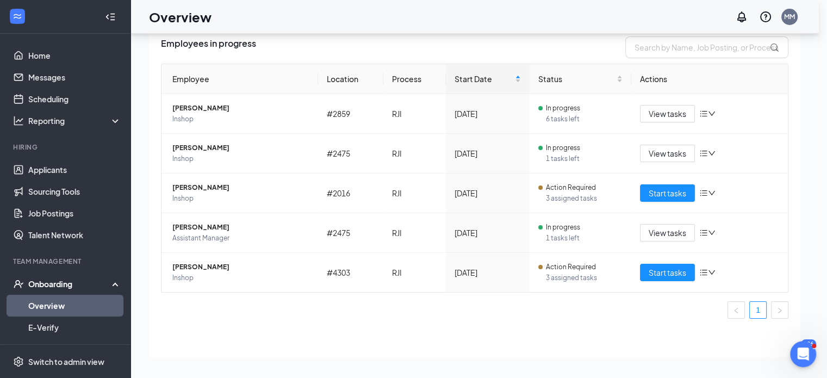
click at [13, 378] on icon "Cross" at bounding box center [6, 384] width 13 height 13
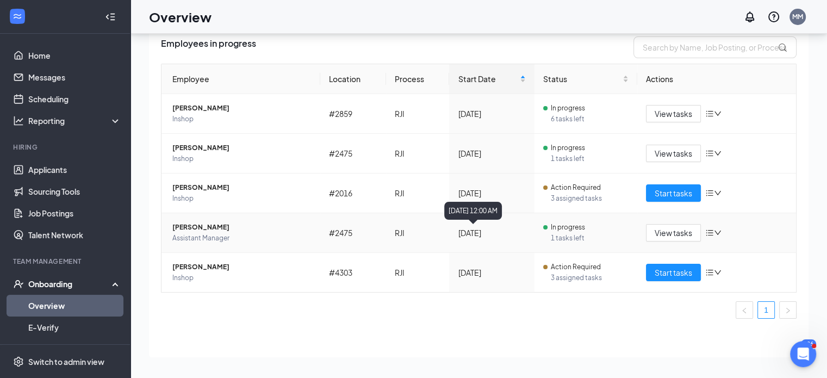
click at [513, 234] on div "[DATE]" at bounding box center [492, 233] width 68 height 12
click at [224, 227] on span "[PERSON_NAME]" at bounding box center [241, 227] width 139 height 11
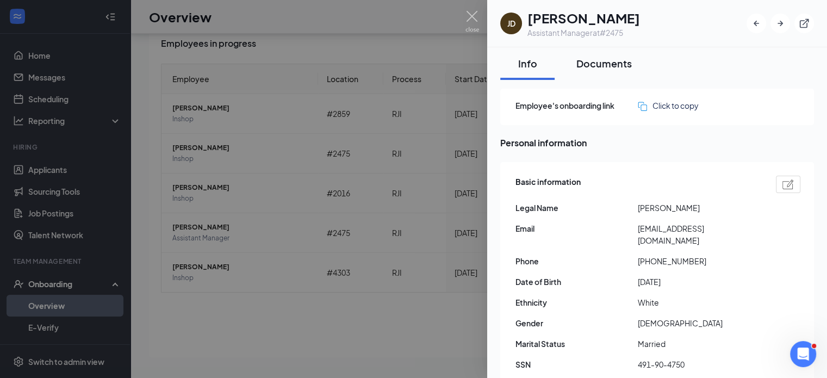
click at [595, 69] on div "Documents" at bounding box center [604, 64] width 55 height 14
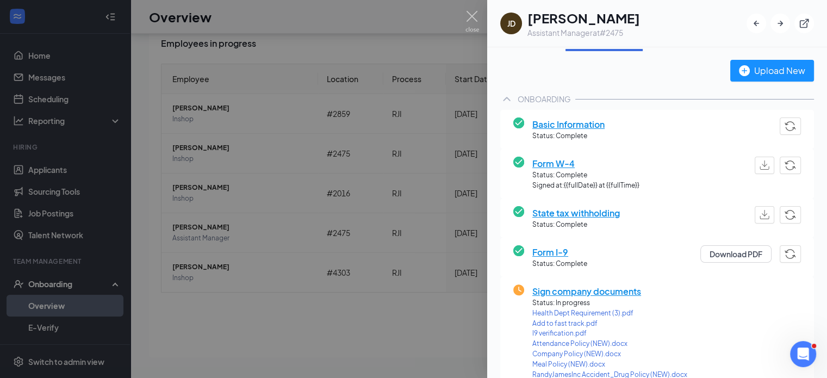
scroll to position [54, 0]
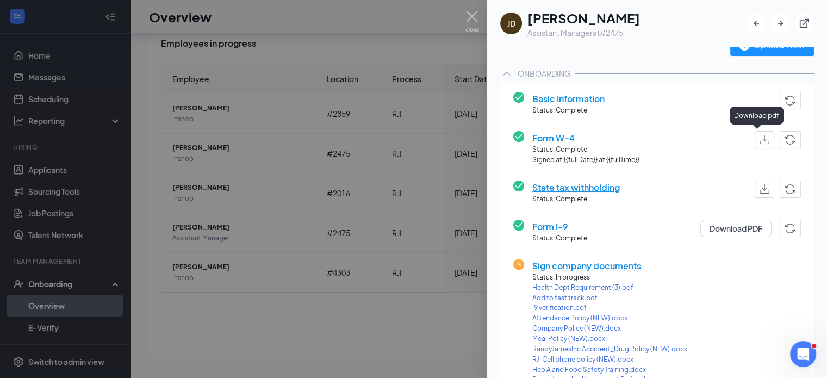
click at [760, 139] on img "button" at bounding box center [765, 139] width 10 height 9
click at [755, 194] on button "button" at bounding box center [765, 189] width 20 height 17
click at [751, 223] on button "Download PDF" at bounding box center [736, 228] width 71 height 17
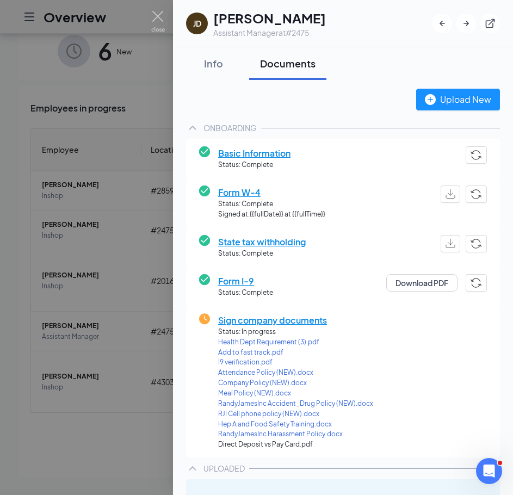
scroll to position [56, 0]
click at [163, 14] on img at bounding box center [158, 21] width 14 height 21
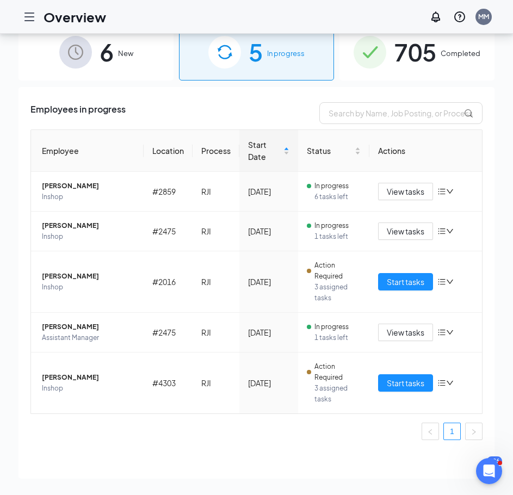
scroll to position [57, 0]
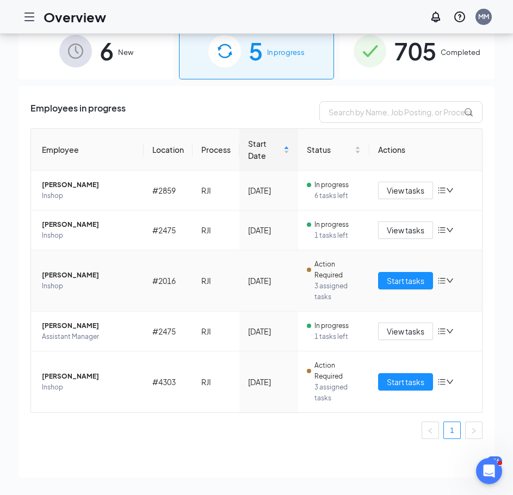
click at [83, 272] on span "[PERSON_NAME]" at bounding box center [88, 275] width 93 height 11
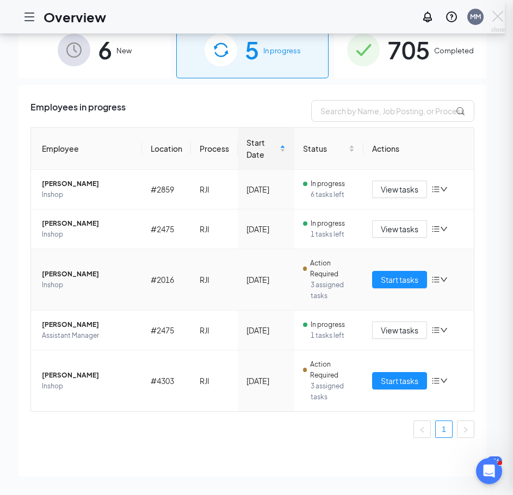
scroll to position [56, 0]
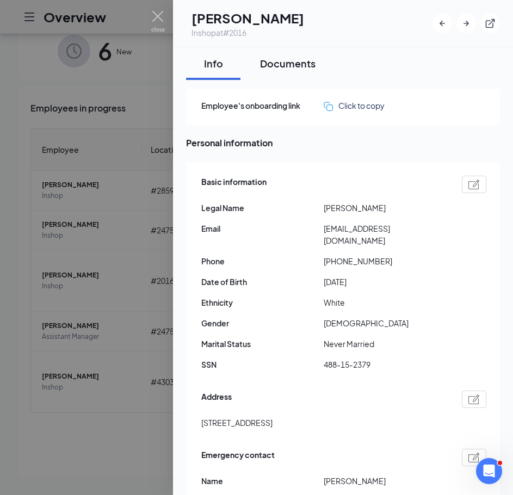
click at [282, 57] on div "Documents" at bounding box center [287, 64] width 55 height 14
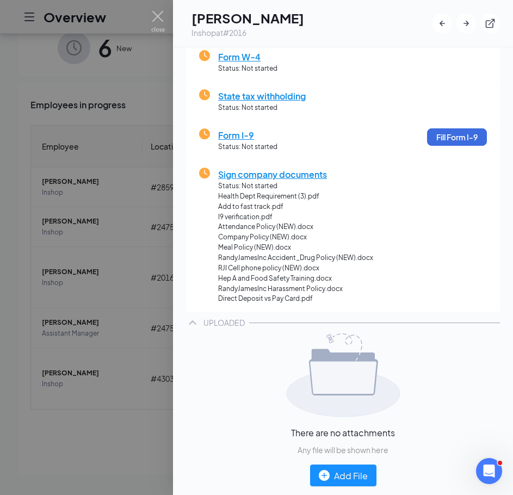
scroll to position [81, 0]
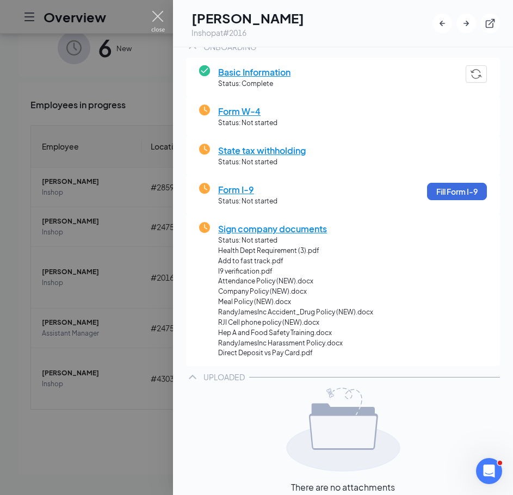
click at [164, 15] on img at bounding box center [158, 21] width 14 height 21
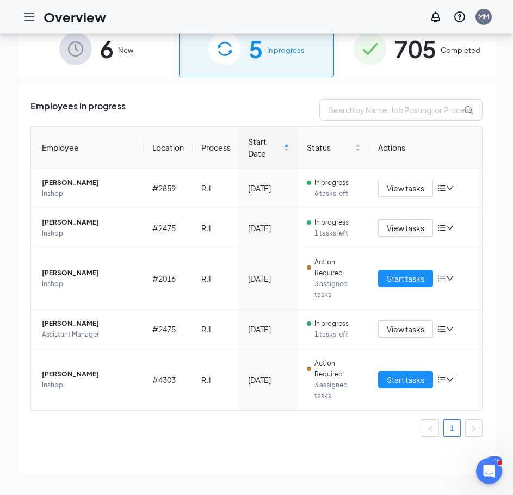
scroll to position [48, 0]
click at [342, 280] on span "3 assigned tasks" at bounding box center [337, 290] width 46 height 22
click at [87, 279] on span "Inshop" at bounding box center [88, 284] width 93 height 11
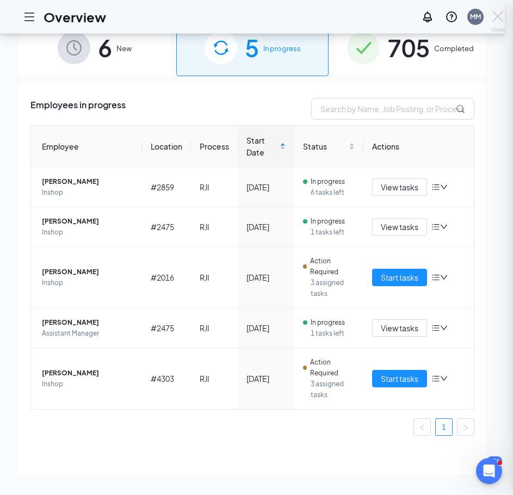
scroll to position [56, 0]
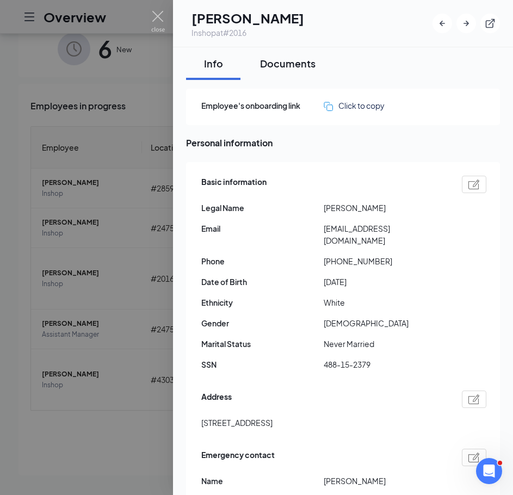
click at [276, 72] on button "Documents" at bounding box center [287, 63] width 77 height 33
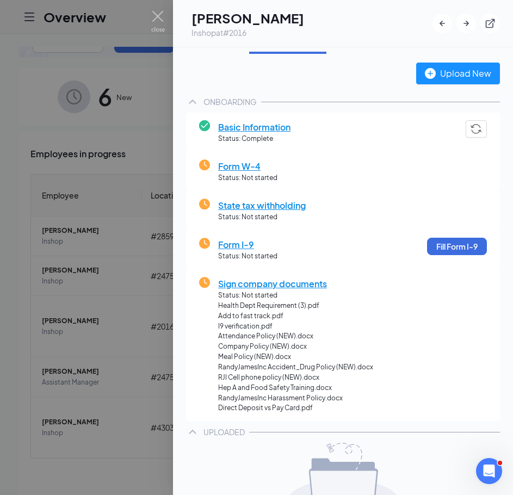
scroll to position [0, 0]
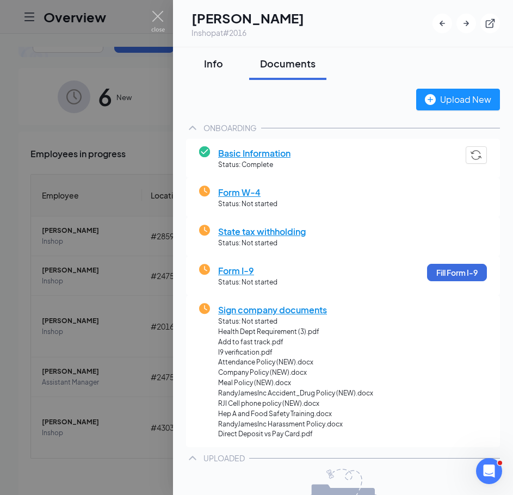
click at [215, 71] on button "Info" at bounding box center [213, 63] width 54 height 33
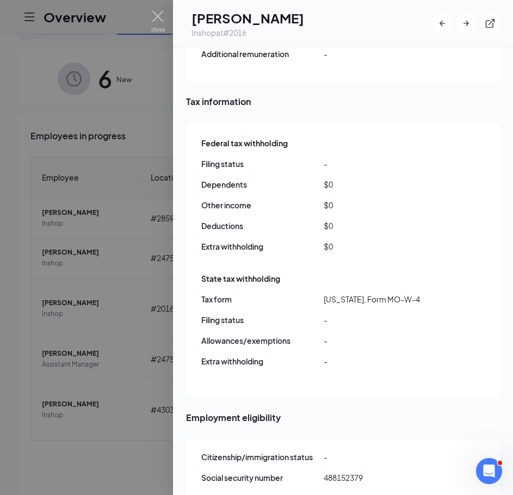
scroll to position [49, 0]
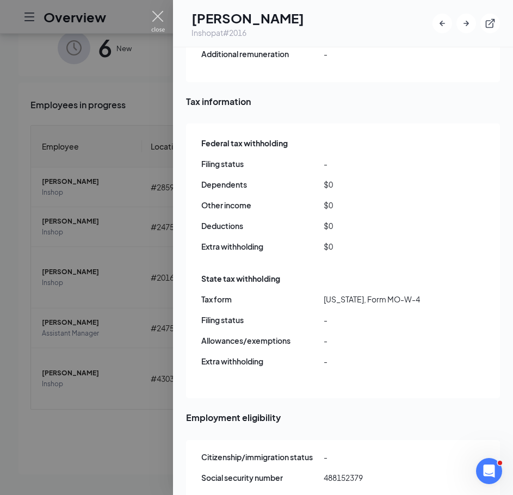
click at [152, 18] on img at bounding box center [158, 21] width 14 height 21
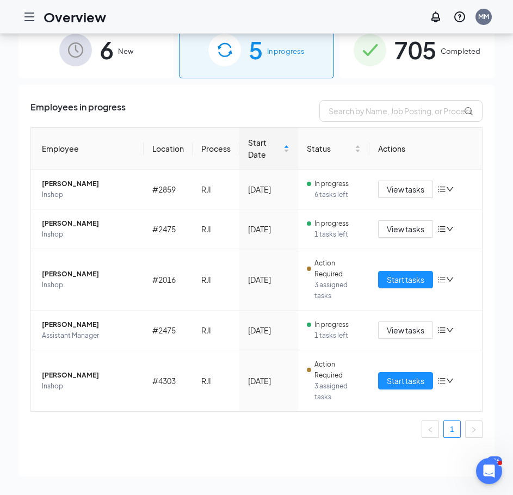
scroll to position [57, 0]
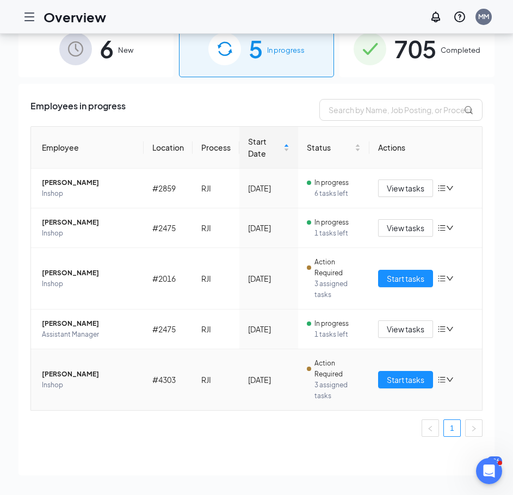
click at [85, 372] on span "[PERSON_NAME]" at bounding box center [88, 374] width 93 height 11
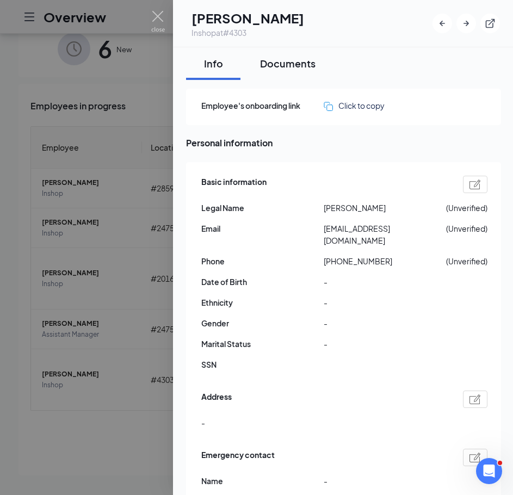
click at [296, 72] on button "Documents" at bounding box center [287, 63] width 77 height 33
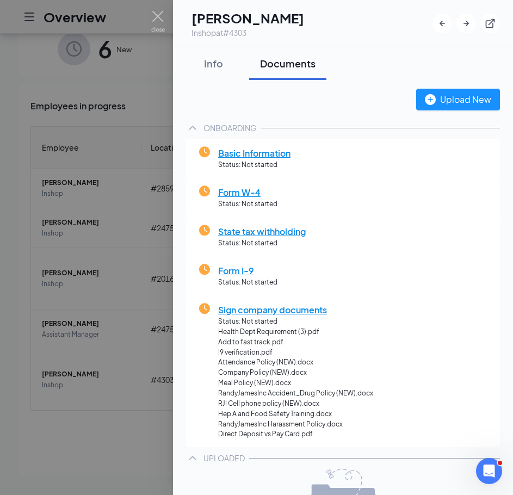
scroll to position [54, 0]
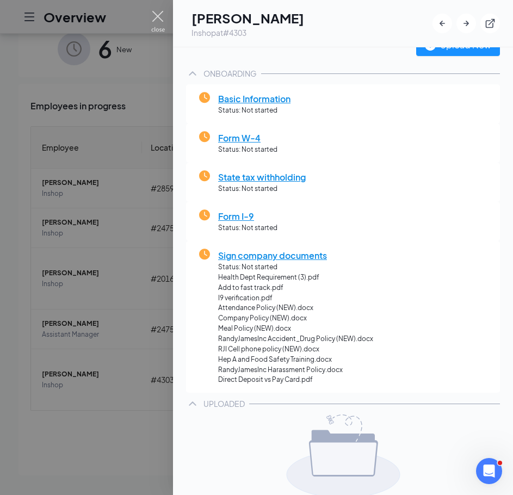
click at [159, 21] on img at bounding box center [158, 21] width 14 height 21
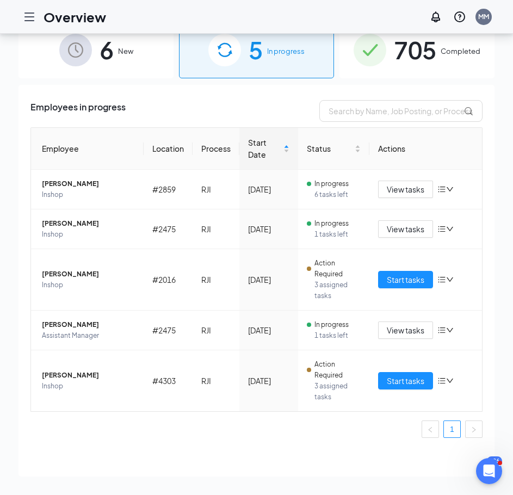
scroll to position [57, 0]
click at [355, 51] on img at bounding box center [370, 50] width 33 height 33
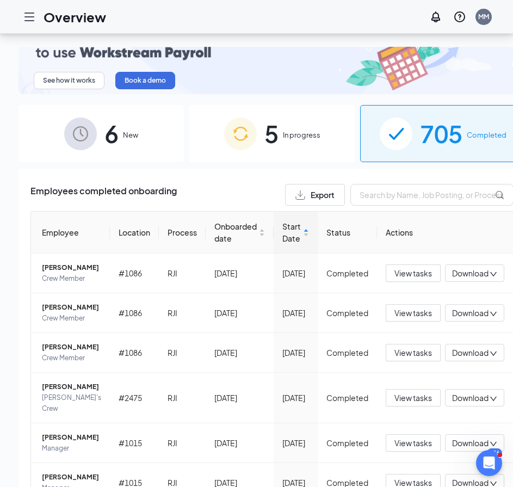
scroll to position [120, 0]
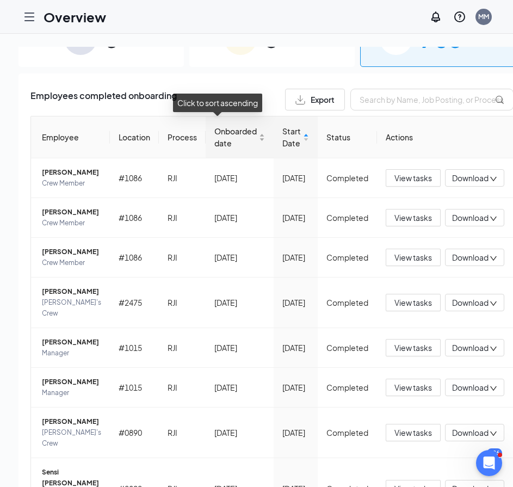
click at [216, 138] on span "Onboarded date" at bounding box center [235, 137] width 42 height 24
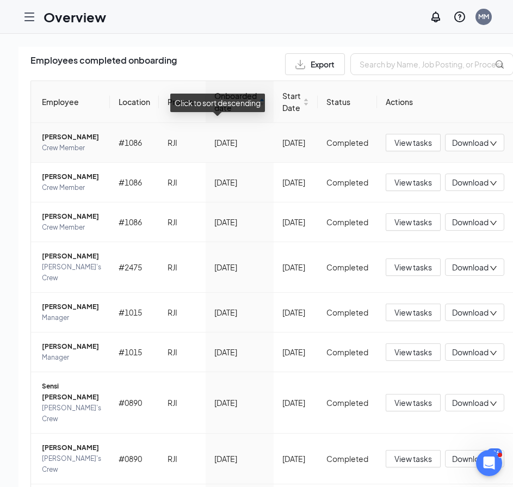
scroll to position [174, 0]
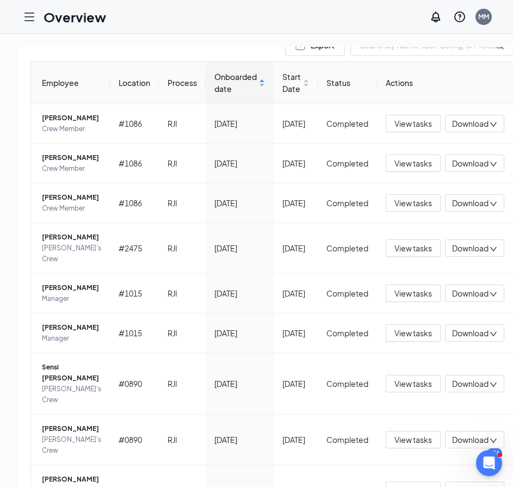
click at [214, 83] on span "Onboarded date" at bounding box center [235, 83] width 42 height 24
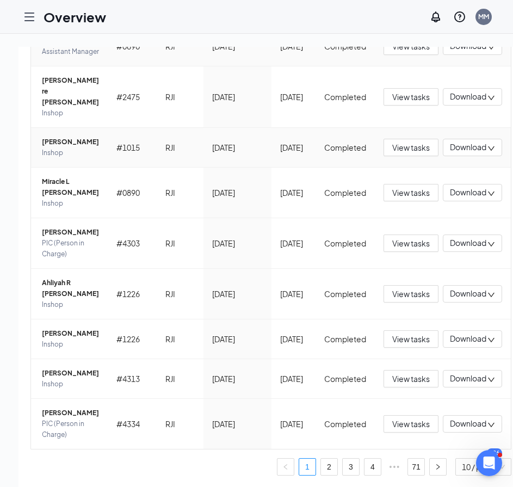
scroll to position [386, 0]
click at [63, 277] on span "Ahliyah R [PERSON_NAME]" at bounding box center [70, 288] width 57 height 22
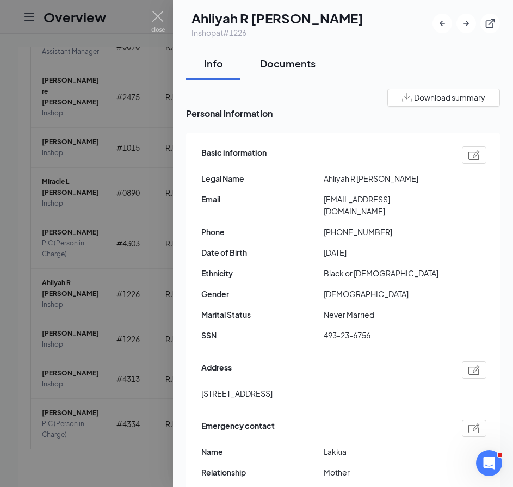
click at [304, 63] on div "Documents" at bounding box center [287, 64] width 55 height 14
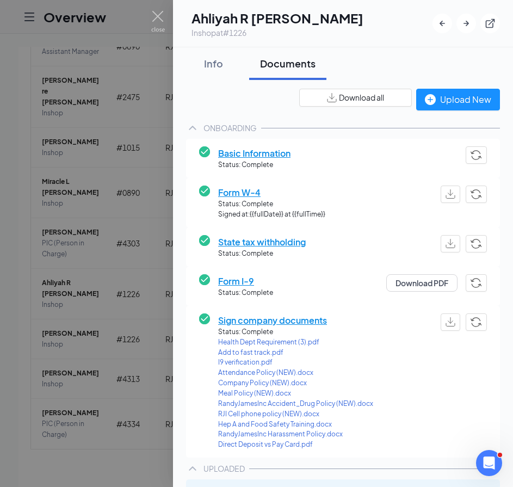
click at [317, 103] on button "Download all" at bounding box center [355, 98] width 113 height 18
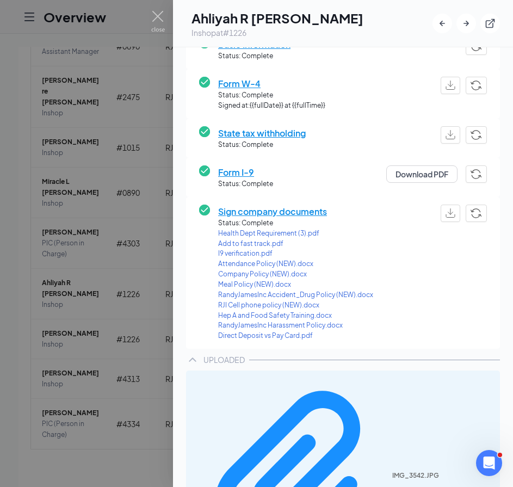
scroll to position [121, 0]
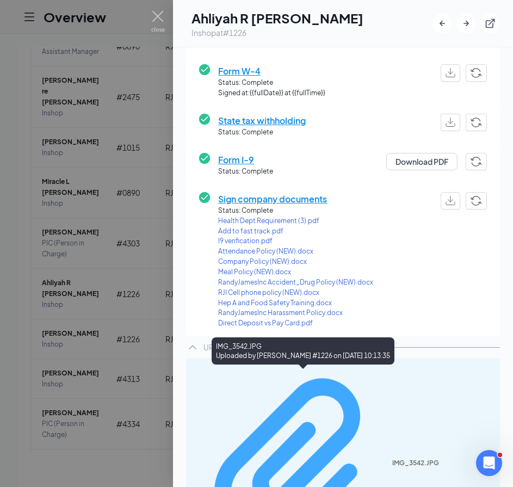
click at [276, 381] on div "IMG_3542.JPG Uploaded by [PERSON_NAME] #1226 on [DATE] 10:13:35" at bounding box center [343, 468] width 301 height 210
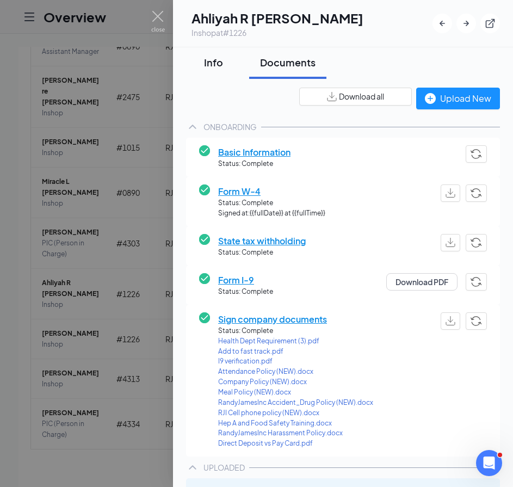
scroll to position [0, 0]
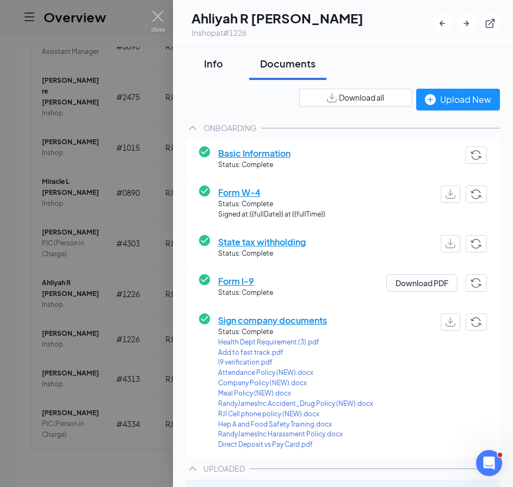
click at [225, 61] on div "Info" at bounding box center [213, 64] width 33 height 14
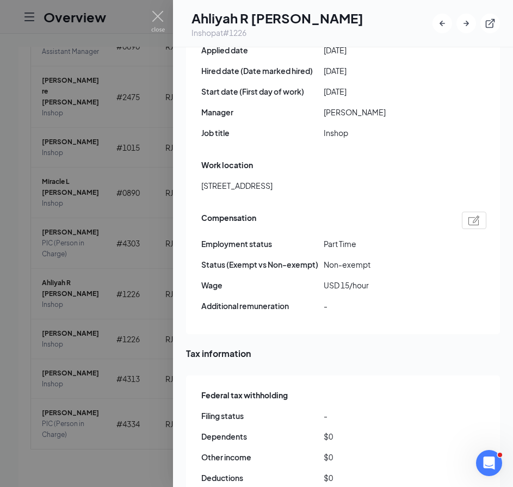
scroll to position [598, 0]
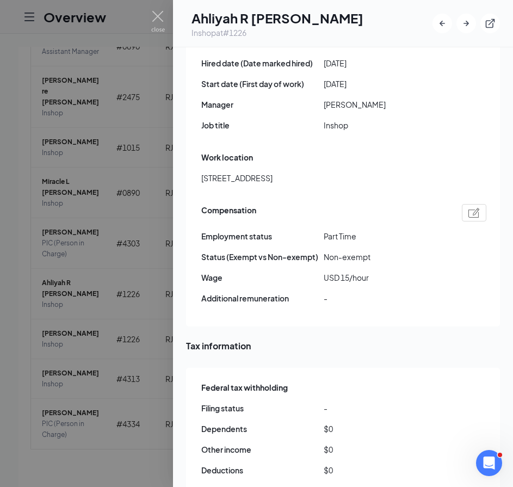
click at [155, 9] on div at bounding box center [256, 243] width 513 height 487
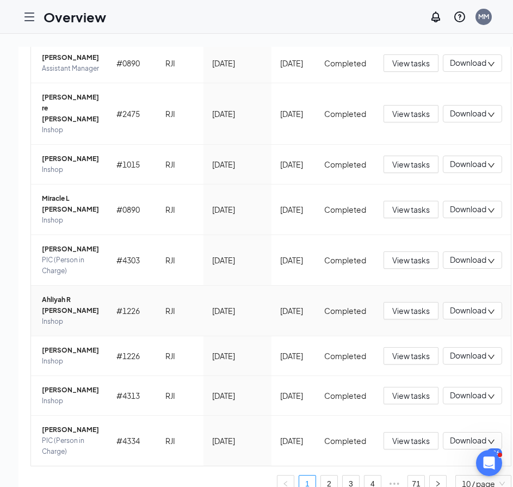
scroll to position [277, 0]
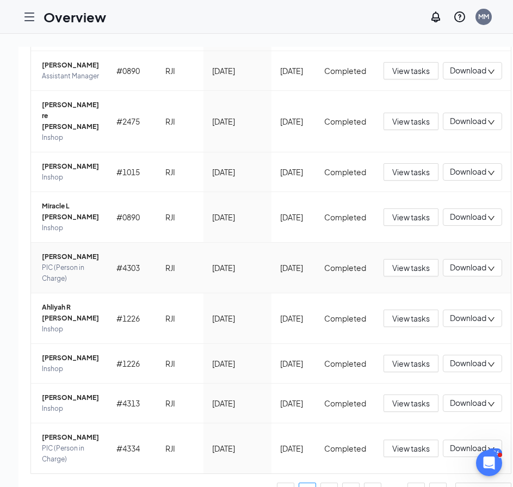
click at [75, 262] on span "[PERSON_NAME]" at bounding box center [70, 256] width 57 height 11
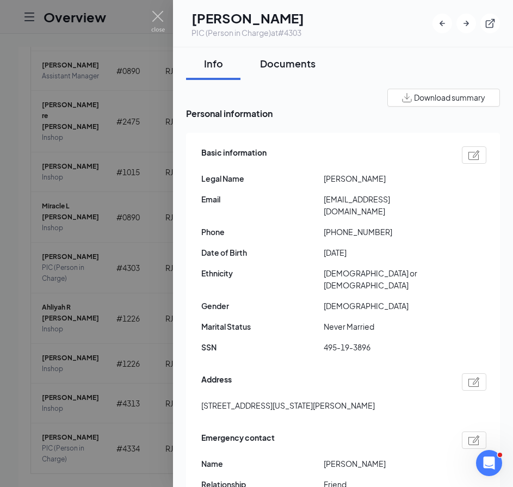
drag, startPoint x: 307, startPoint y: 58, endPoint x: 312, endPoint y: 68, distance: 11.2
click at [307, 60] on div "Documents" at bounding box center [287, 64] width 55 height 14
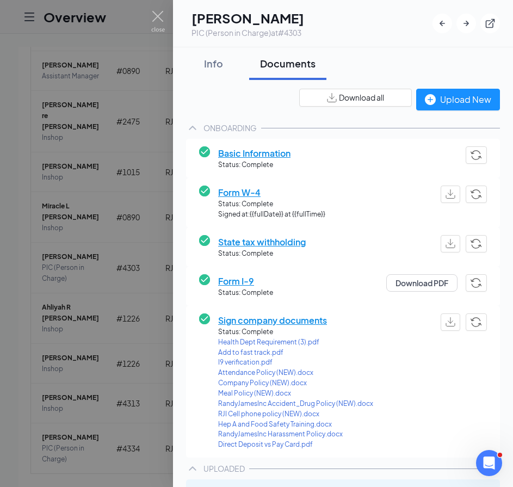
click at [347, 95] on span "Download all" at bounding box center [361, 97] width 45 height 11
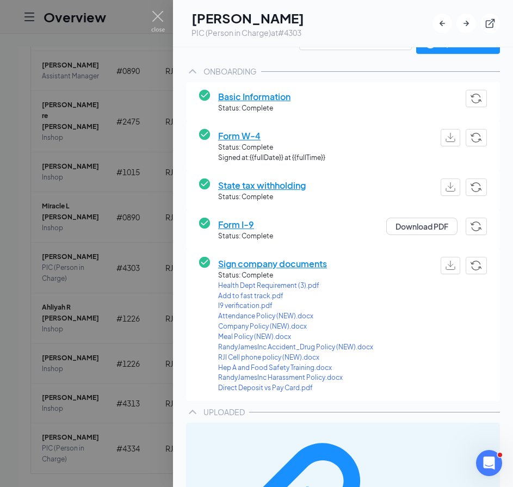
scroll to position [57, 0]
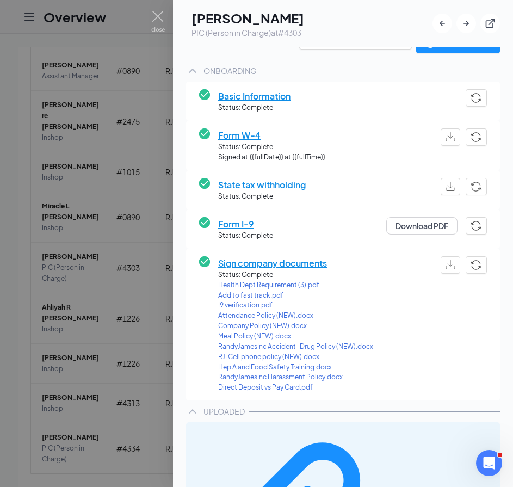
click at [341, 115] on div "Basic Information Status: Complete" at bounding box center [343, 101] width 314 height 39
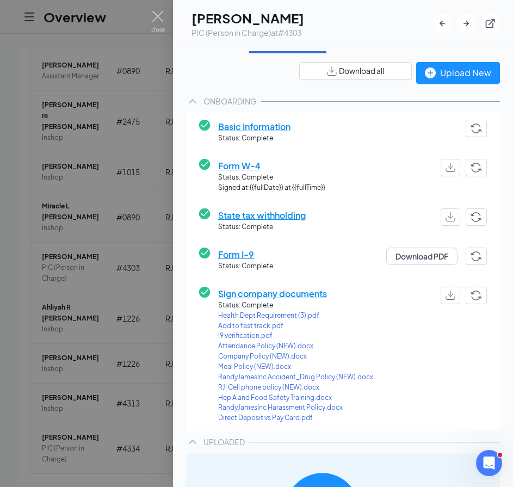
scroll to position [0, 0]
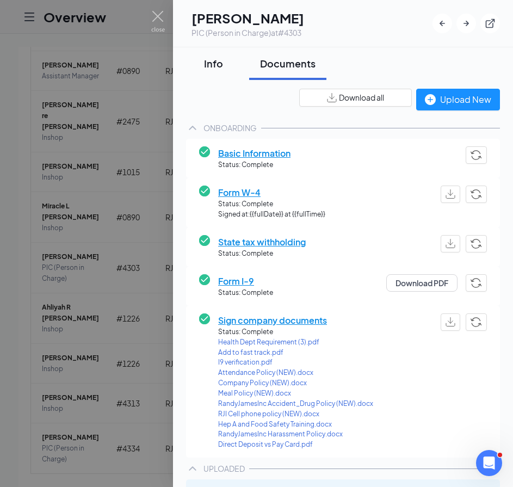
click at [221, 53] on button "Info" at bounding box center [213, 63] width 54 height 33
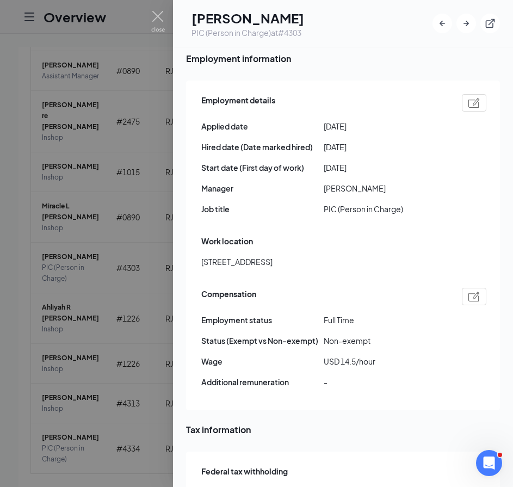
scroll to position [544, 0]
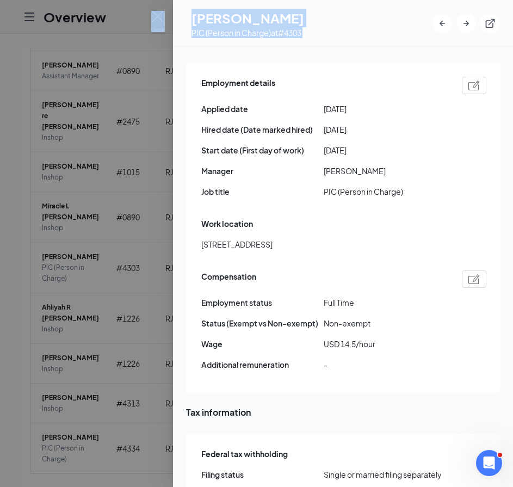
click at [163, 10] on div at bounding box center [256, 243] width 513 height 487
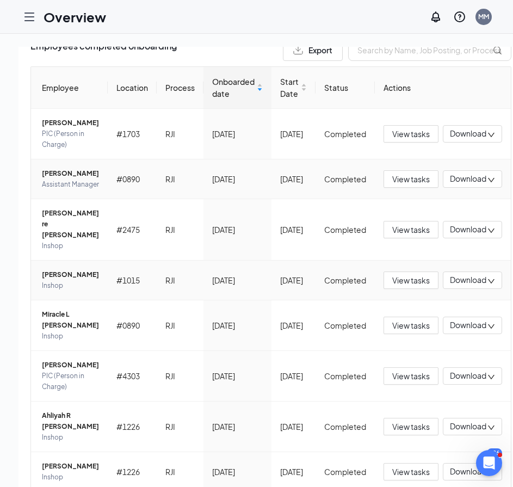
scroll to position [169, 0]
click at [70, 331] on span "Miracle L [PERSON_NAME]" at bounding box center [70, 321] width 57 height 22
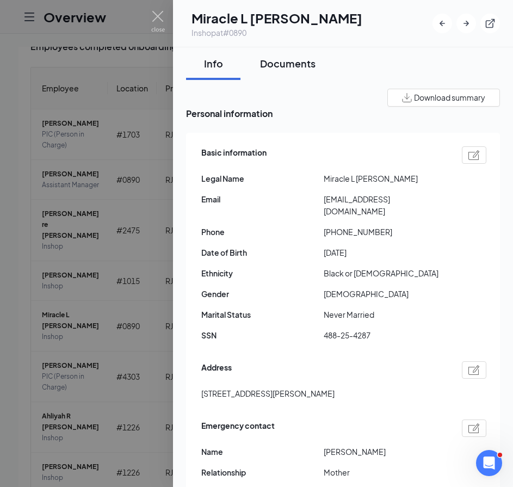
click at [273, 78] on button "Documents" at bounding box center [287, 63] width 77 height 33
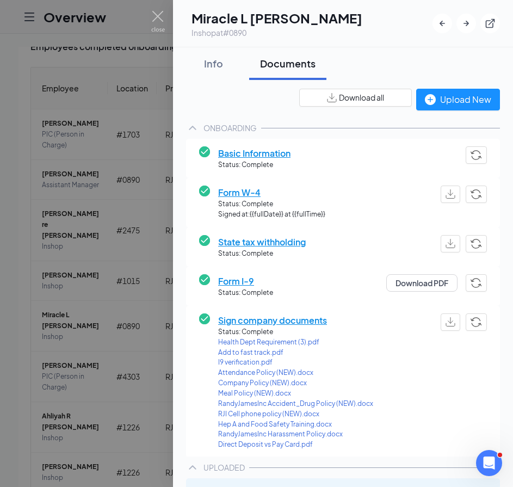
click at [339, 102] on span "Download all" at bounding box center [361, 97] width 45 height 11
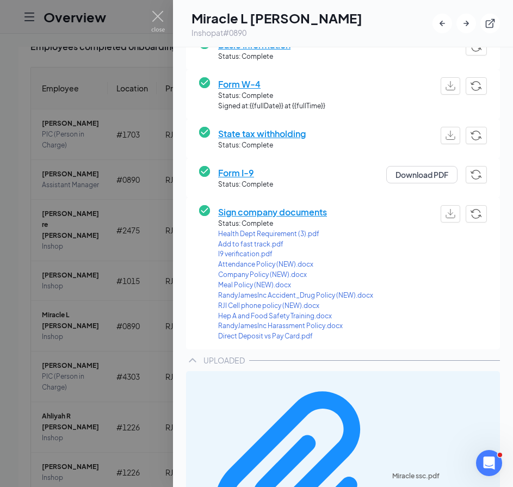
scroll to position [113, 0]
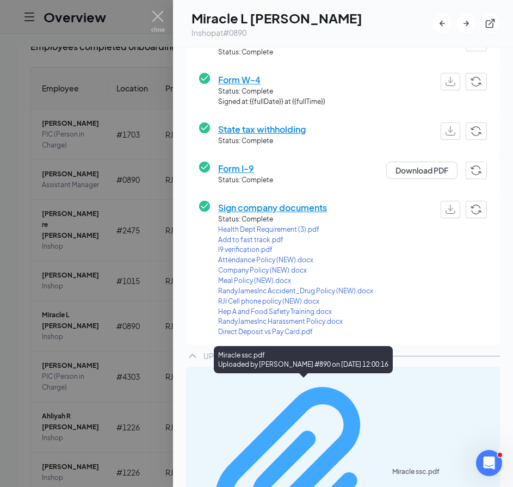
click at [392, 467] on div "Miracle ssc.pdf" at bounding box center [442, 471] width 101 height 9
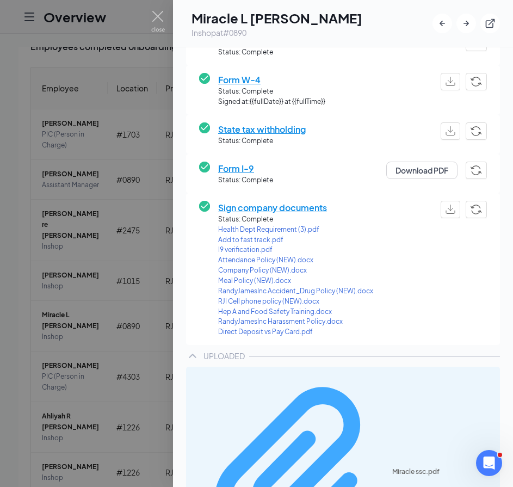
scroll to position [107, 0]
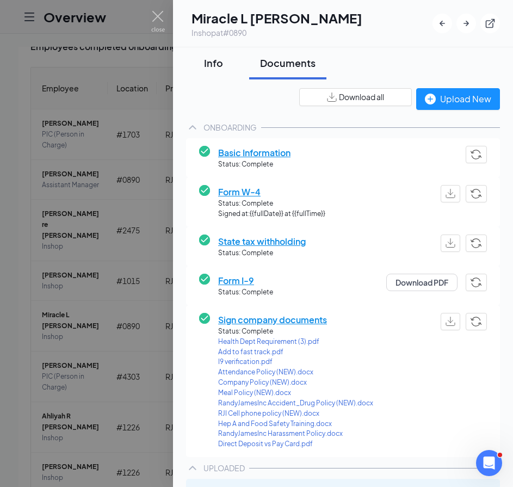
scroll to position [0, 0]
click at [227, 65] on div "Info" at bounding box center [213, 64] width 33 height 14
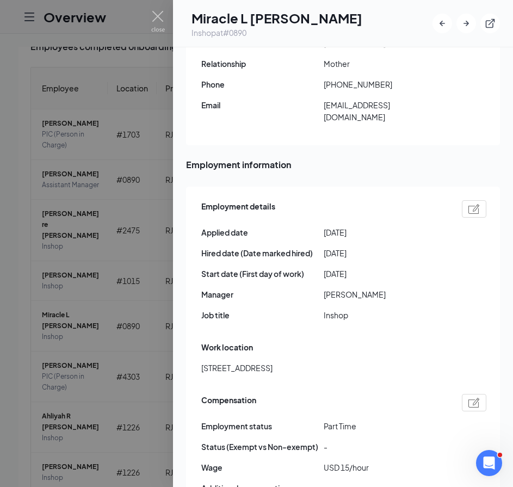
scroll to position [435, 0]
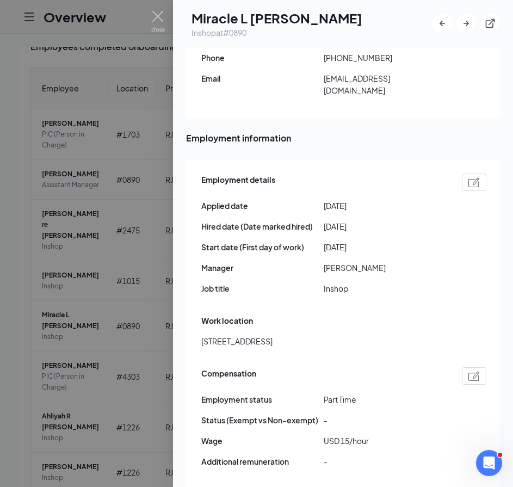
click at [153, 9] on div at bounding box center [256, 243] width 513 height 487
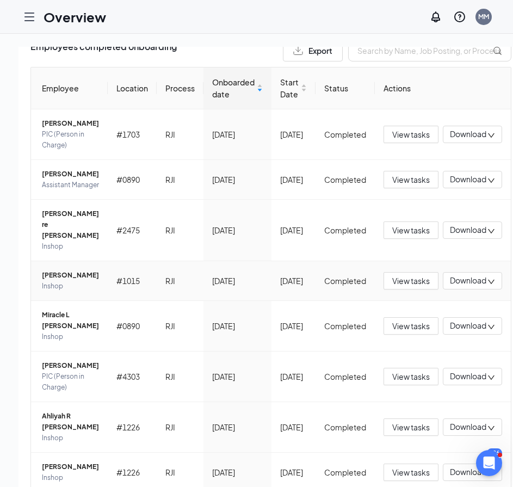
click at [63, 281] on span "[PERSON_NAME]" at bounding box center [70, 275] width 57 height 11
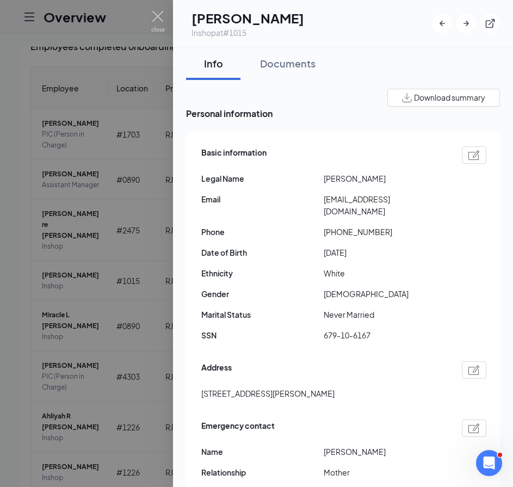
drag, startPoint x: 259, startPoint y: 67, endPoint x: 244, endPoint y: 76, distance: 16.8
click at [260, 67] on button "Documents" at bounding box center [287, 63] width 77 height 33
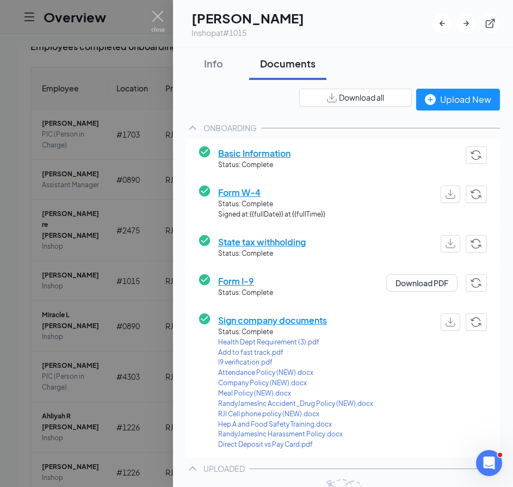
click at [342, 102] on span "Download all" at bounding box center [361, 97] width 45 height 11
click at [220, 61] on div "Info" at bounding box center [213, 64] width 33 height 14
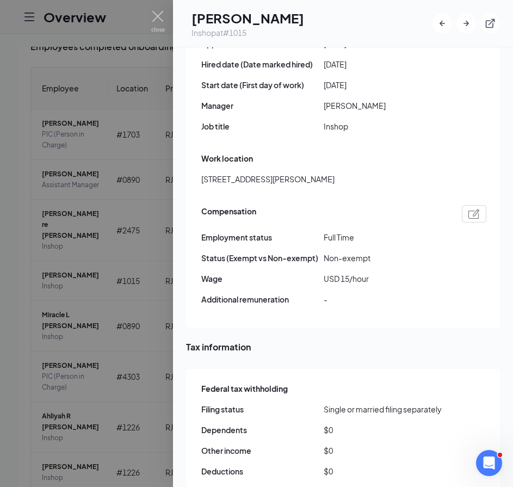
scroll to position [653, 0]
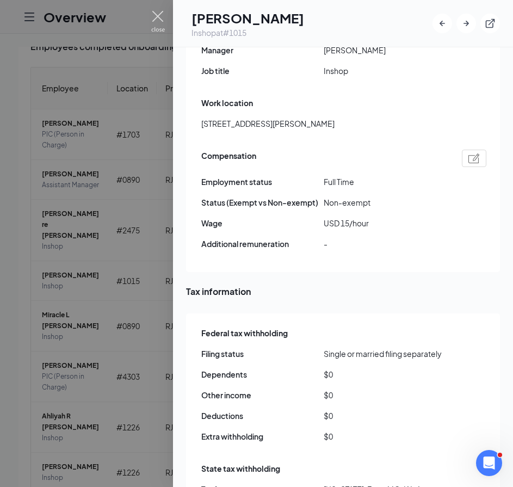
click at [157, 23] on img at bounding box center [158, 21] width 14 height 21
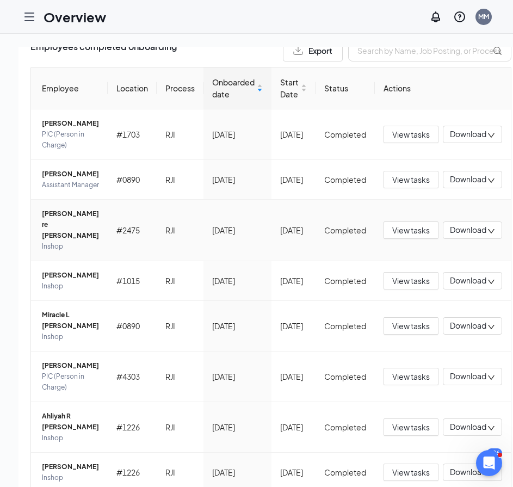
click at [65, 240] on span "[PERSON_NAME] re [PERSON_NAME]" at bounding box center [70, 224] width 57 height 33
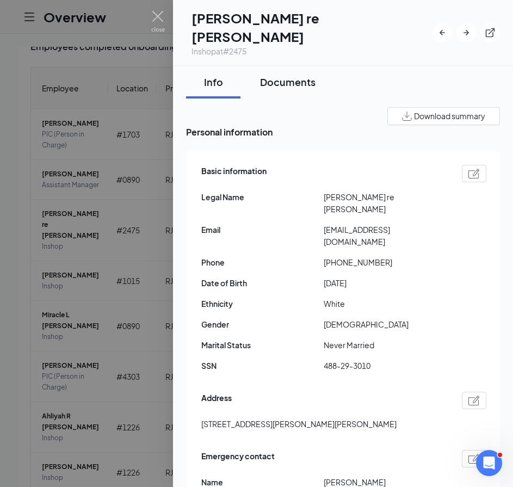
click at [277, 75] on div "Documents" at bounding box center [287, 82] width 55 height 14
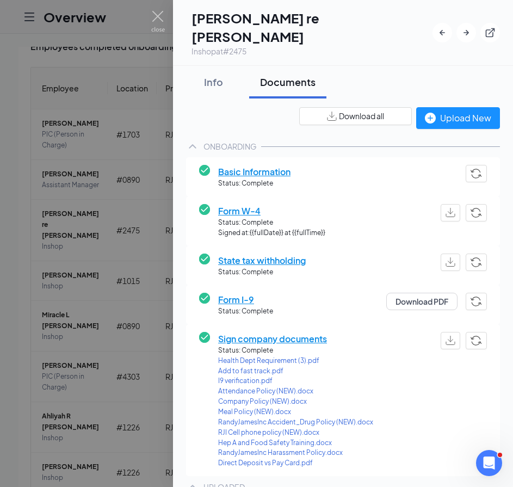
click at [339, 110] on span "Download all" at bounding box center [361, 115] width 45 height 11
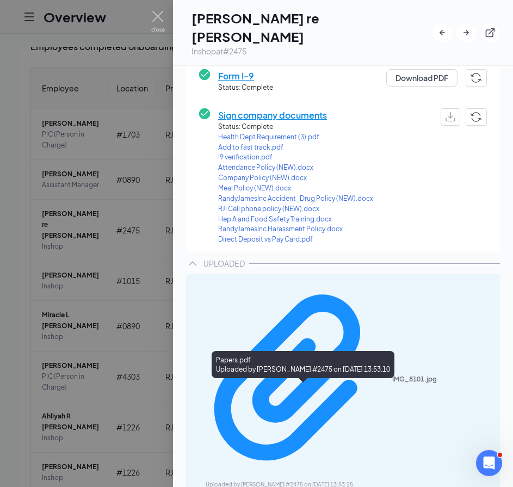
scroll to position [225, 0]
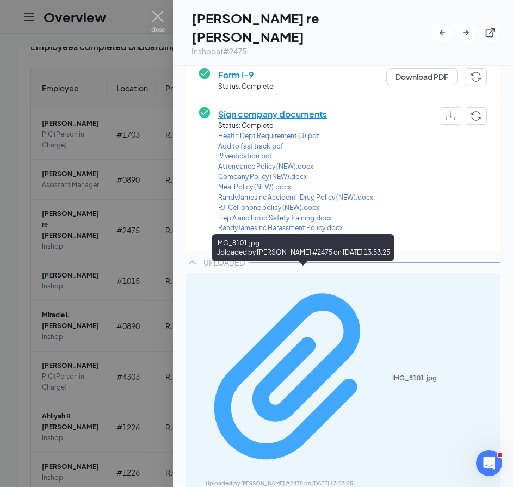
click at [392, 374] on div "IMG_8101.jpg" at bounding box center [442, 378] width 101 height 9
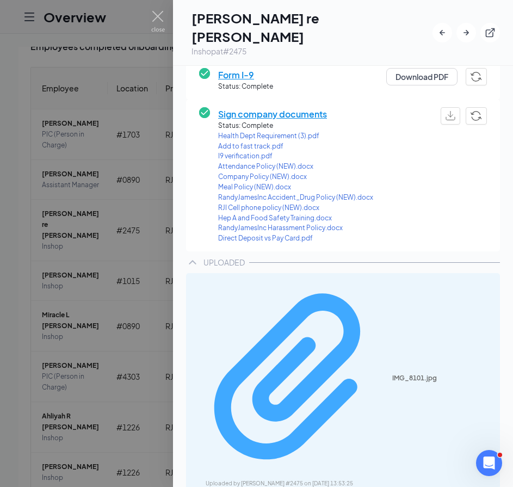
scroll to position [219, 0]
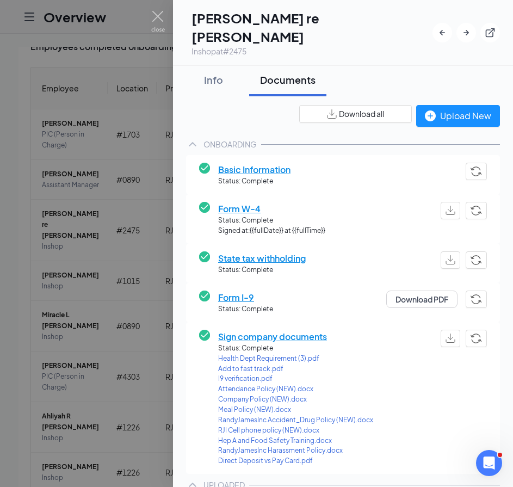
scroll to position [0, 0]
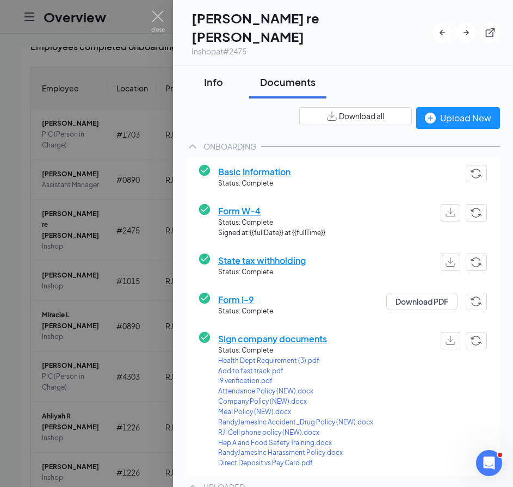
click at [217, 71] on button "Info" at bounding box center [213, 82] width 54 height 33
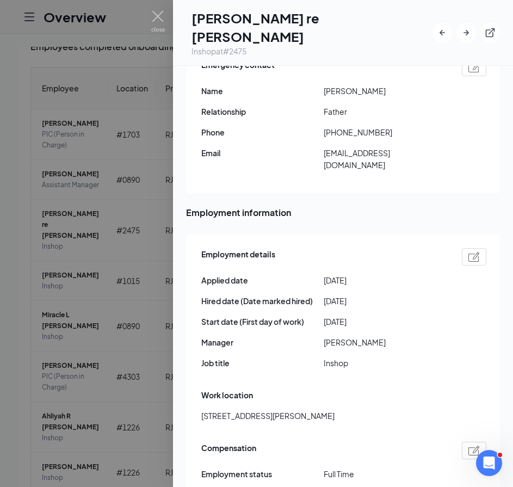
scroll to position [435, 0]
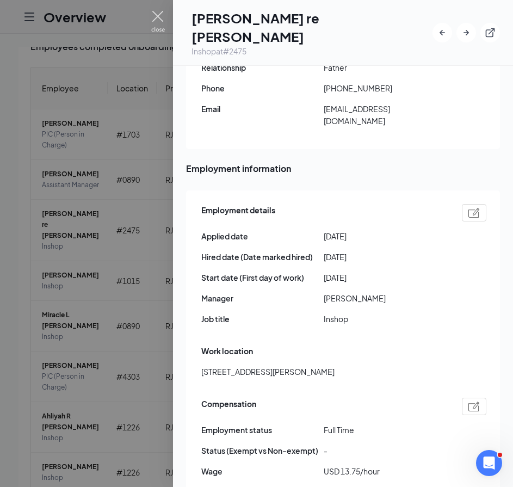
click at [154, 11] on img at bounding box center [158, 21] width 14 height 21
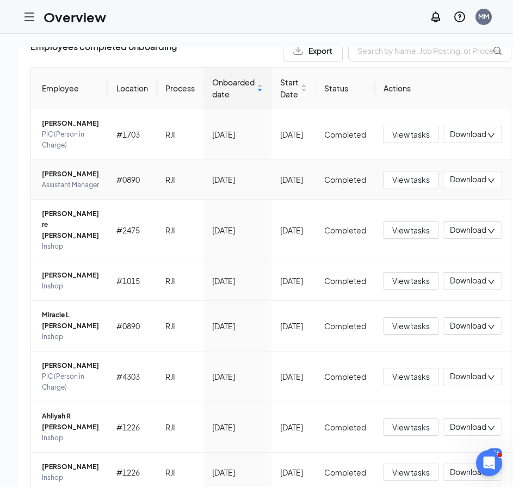
click at [60, 180] on span "[PERSON_NAME]" at bounding box center [70, 174] width 57 height 11
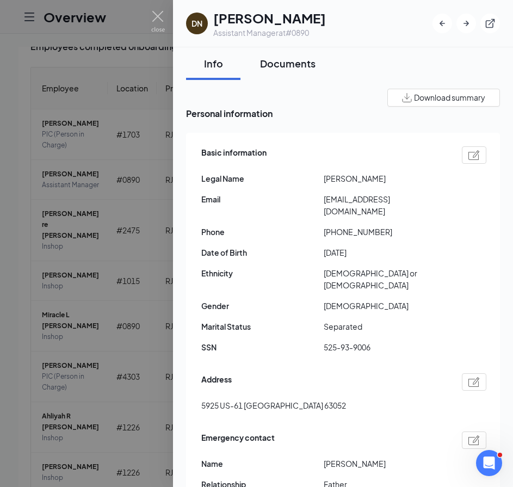
click at [297, 67] on div "Documents" at bounding box center [287, 64] width 55 height 14
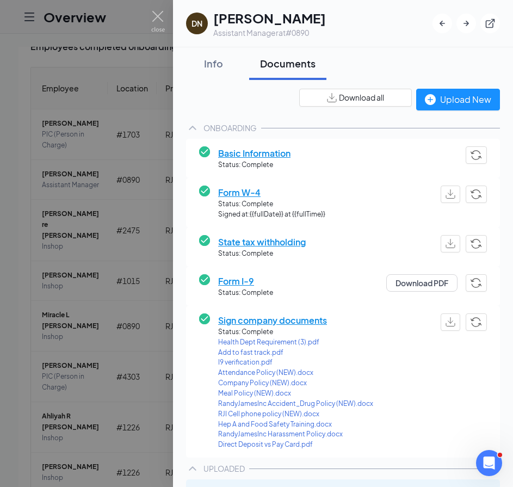
click at [355, 107] on div "Download all" at bounding box center [355, 100] width 113 height 22
click at [360, 94] on span "Download all" at bounding box center [361, 97] width 45 height 11
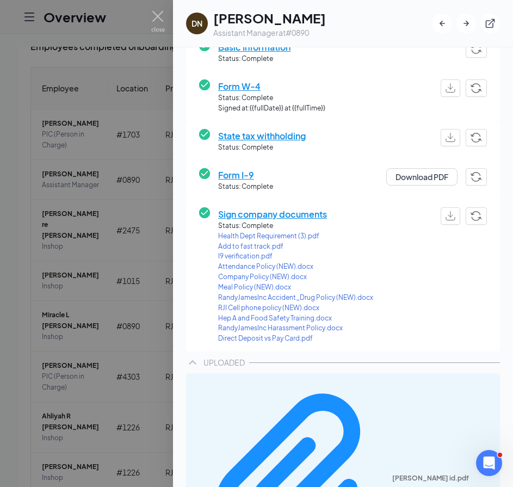
scroll to position [113, 0]
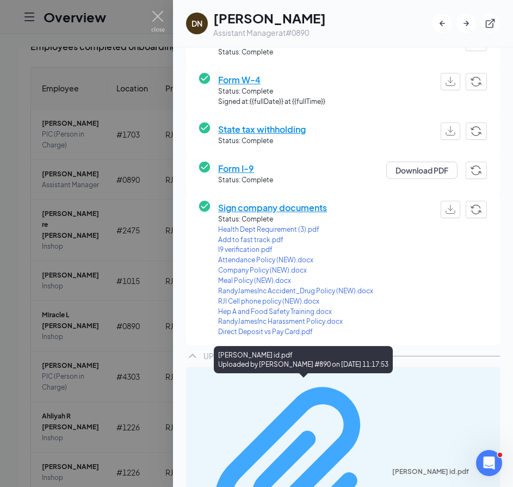
click at [392, 467] on div "[PERSON_NAME] id.pdf" at bounding box center [442, 471] width 101 height 9
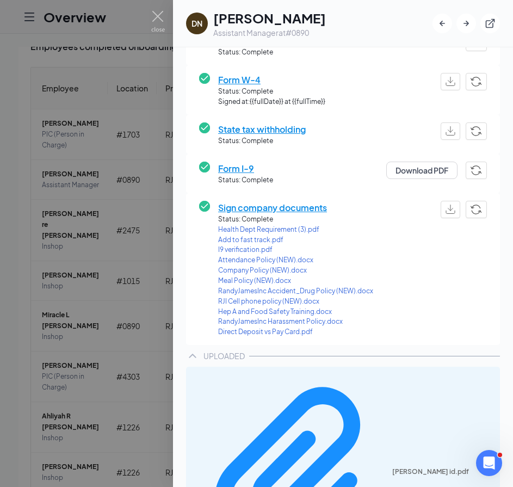
scroll to position [107, 0]
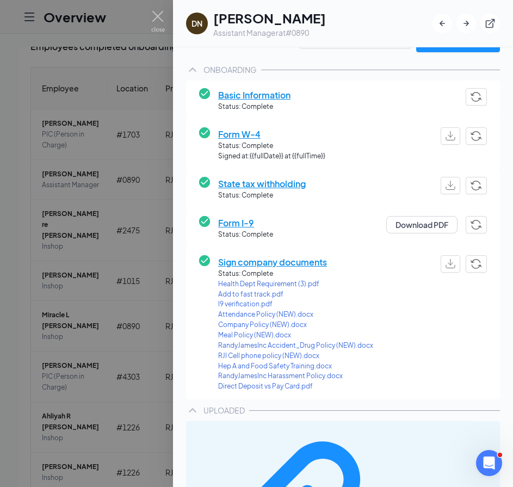
scroll to position [0, 0]
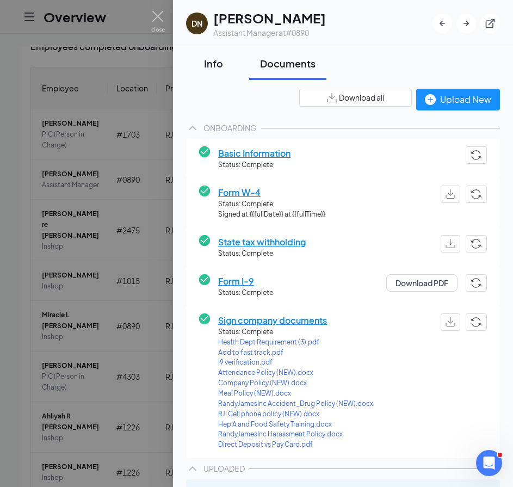
click at [220, 65] on div "Info" at bounding box center [213, 64] width 33 height 14
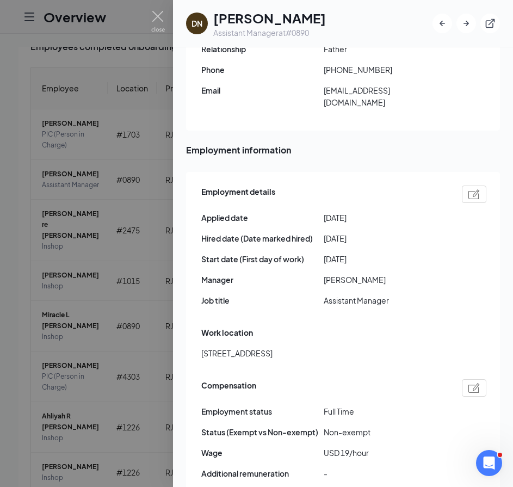
scroll to position [490, 0]
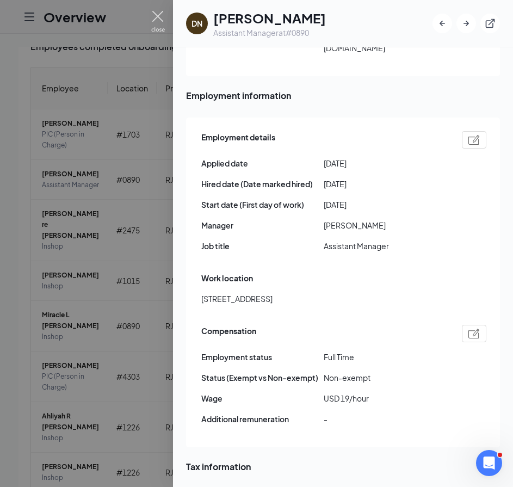
click at [151, 22] on img at bounding box center [158, 21] width 14 height 21
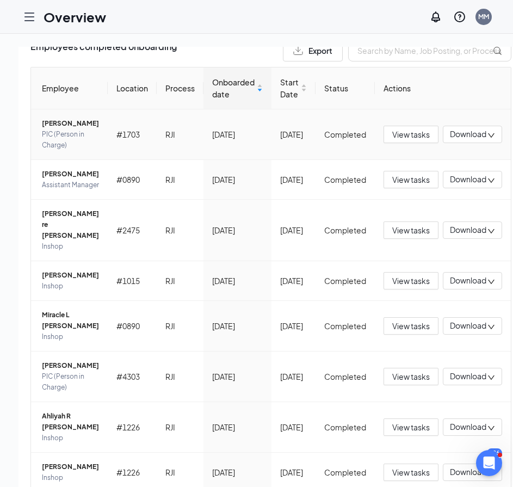
click at [62, 120] on span "[PERSON_NAME]" at bounding box center [70, 123] width 57 height 11
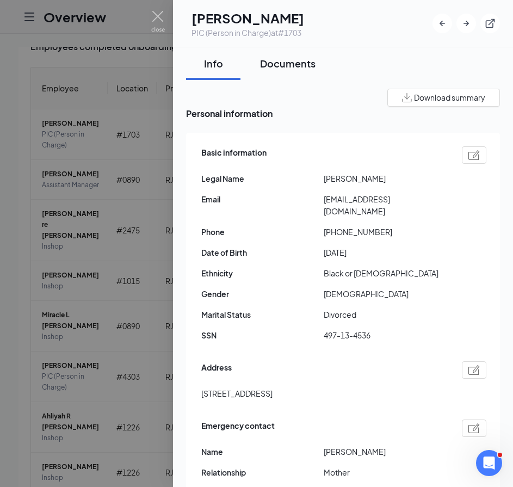
click at [302, 64] on div "Documents" at bounding box center [287, 64] width 55 height 14
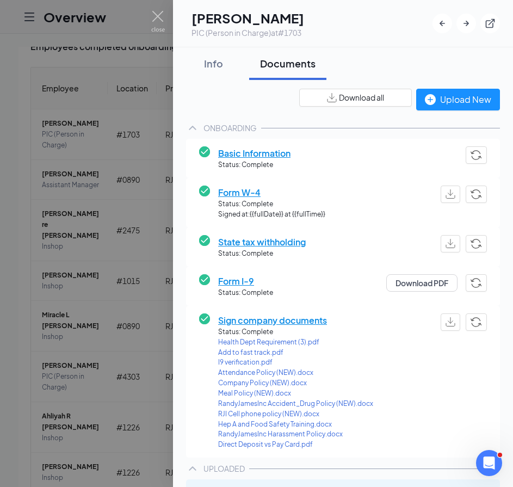
click at [380, 102] on button "Download all" at bounding box center [355, 98] width 113 height 18
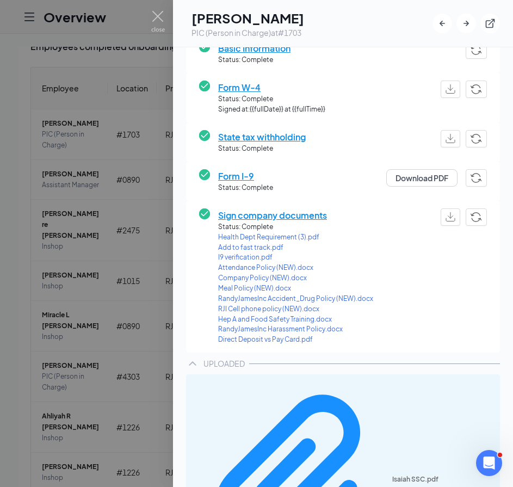
scroll to position [113, 0]
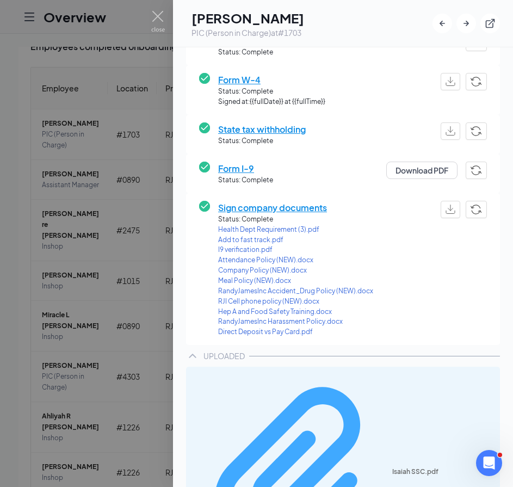
scroll to position [107, 0]
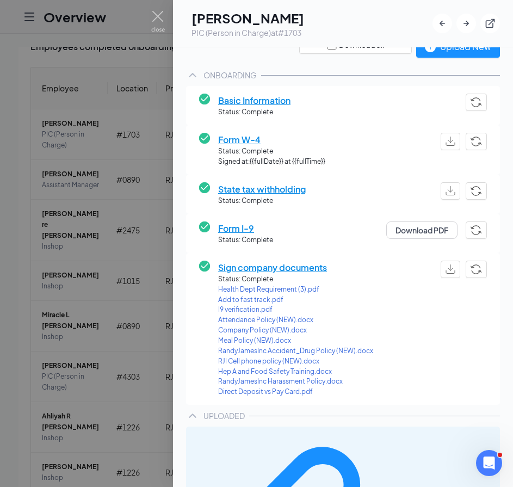
scroll to position [0, 0]
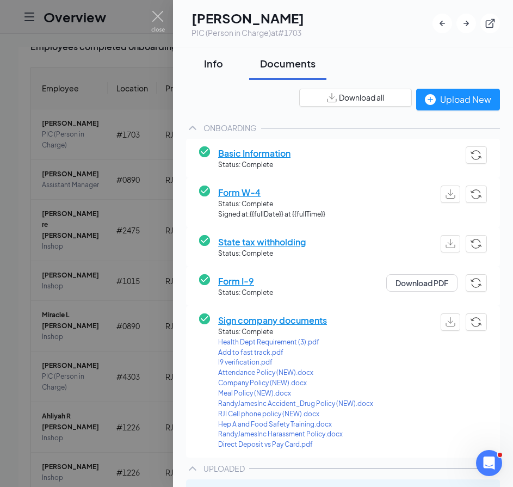
click at [227, 68] on div "Info" at bounding box center [213, 64] width 33 height 14
